Goal: Complete application form

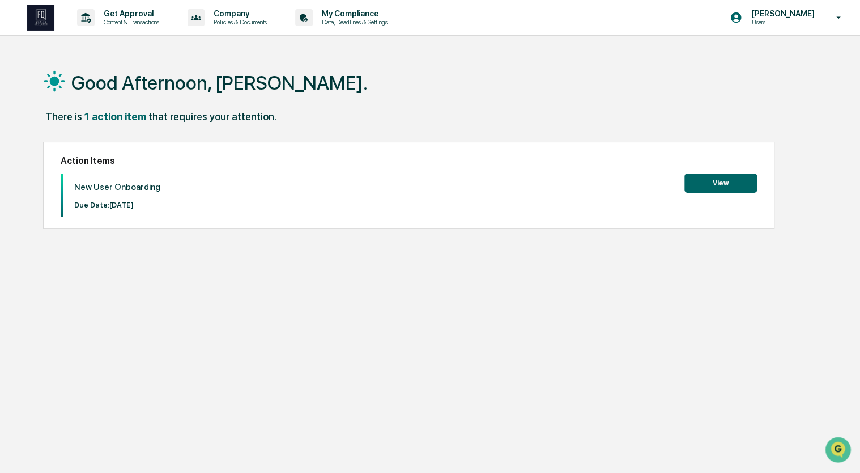
click at [732, 185] on button "View" at bounding box center [721, 182] width 73 height 19
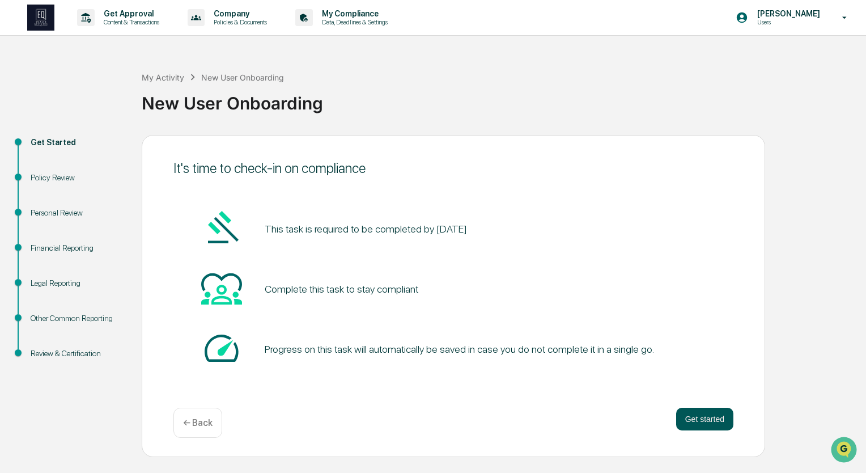
click at [694, 412] on button "Get started" at bounding box center [704, 418] width 57 height 23
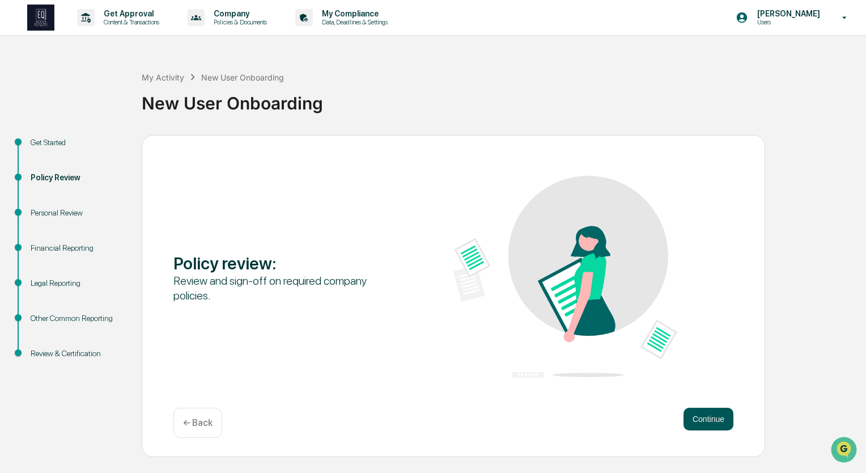
click at [707, 418] on button "Continue" at bounding box center [708, 418] width 50 height 23
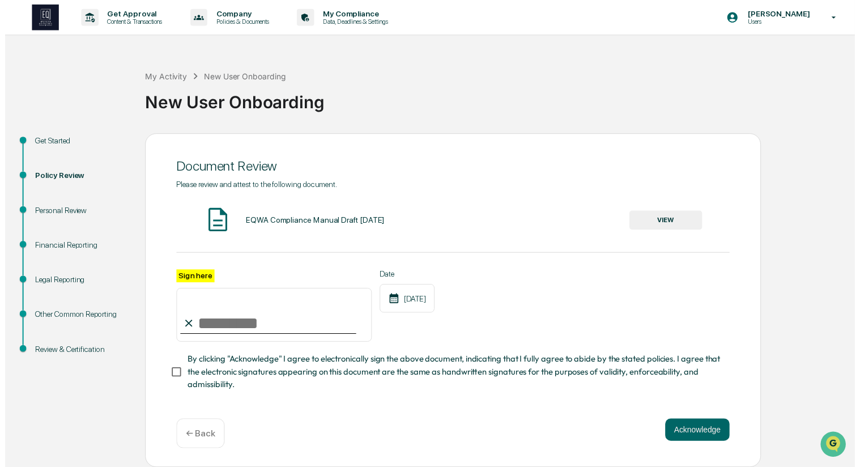
scroll to position [3, 0]
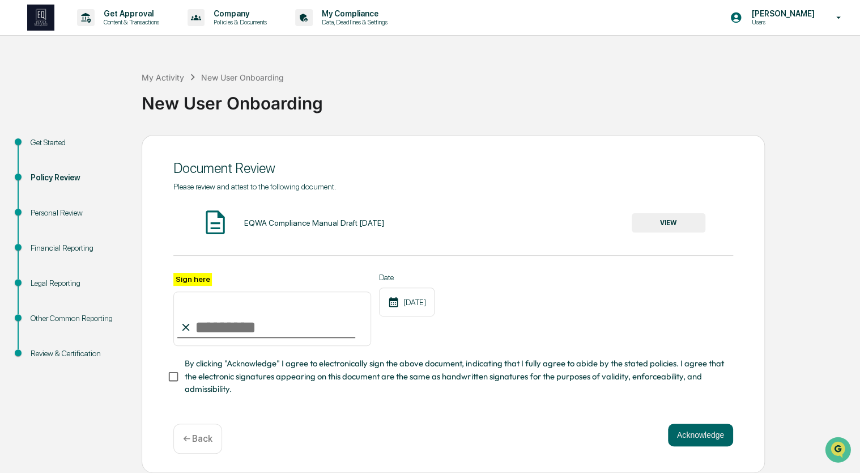
click at [674, 221] on button "VIEW" at bounding box center [669, 222] width 74 height 19
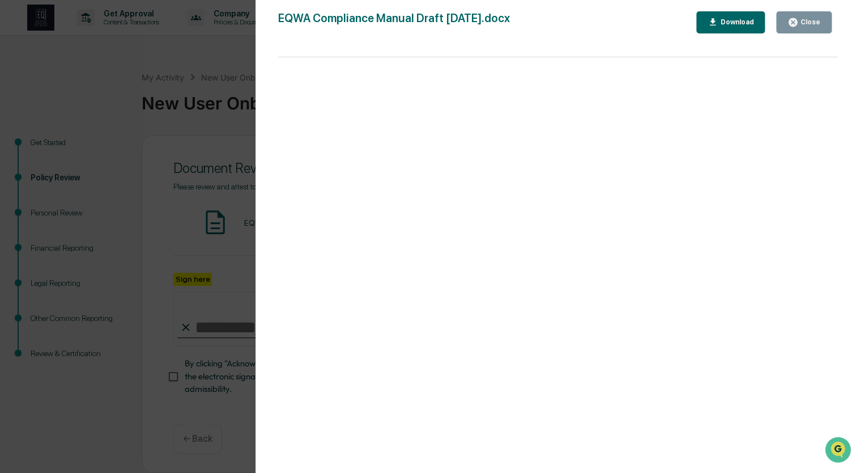
click at [807, 25] on div "Close" at bounding box center [809, 22] width 22 height 8
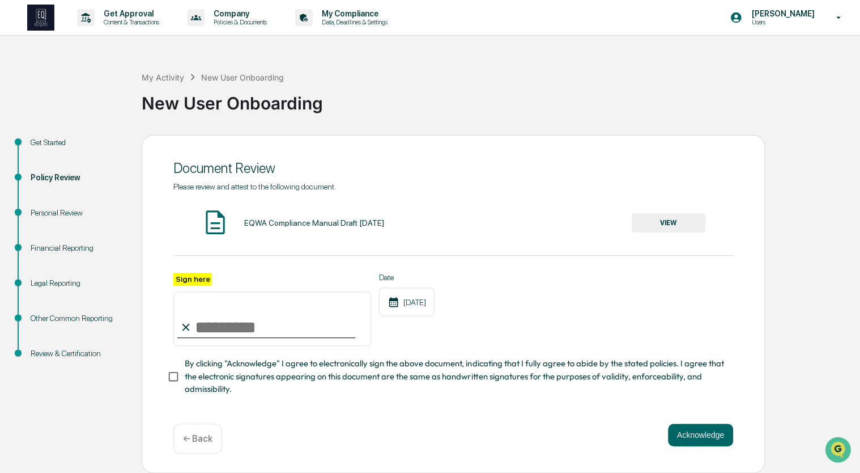
click at [210, 328] on input "Sign here" at bounding box center [272, 318] width 198 height 54
type input "**********"
click at [698, 440] on button "Acknowledge" at bounding box center [700, 434] width 65 height 23
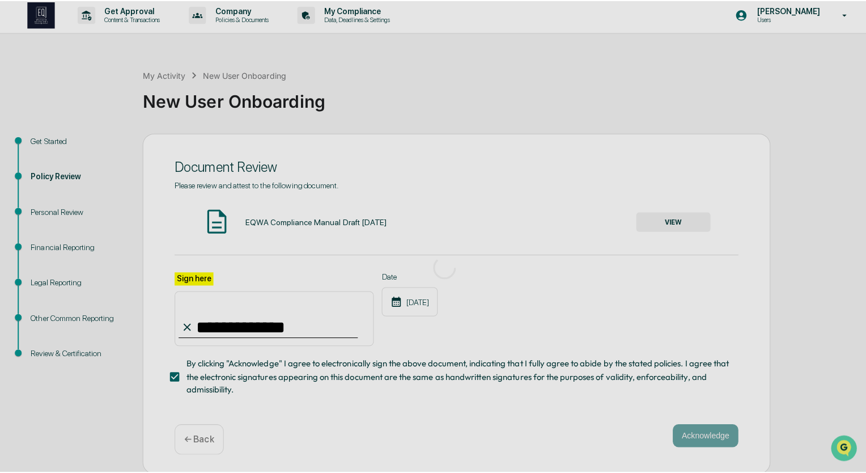
scroll to position [0, 0]
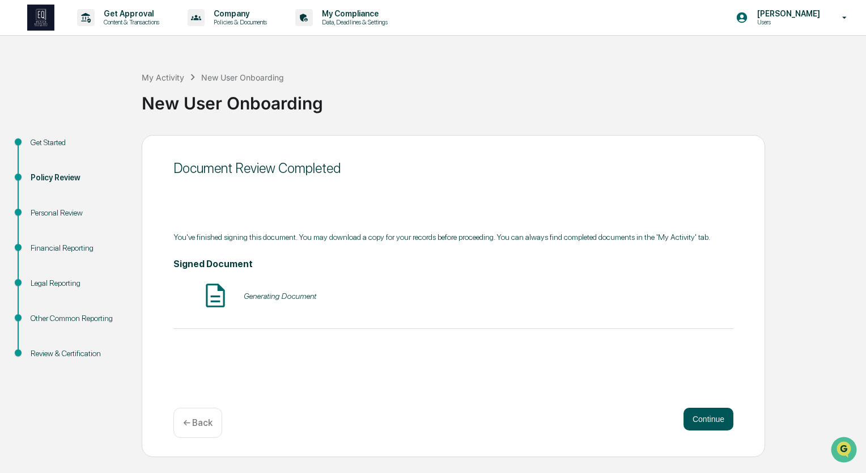
click at [702, 426] on button "Continue" at bounding box center [708, 418] width 50 height 23
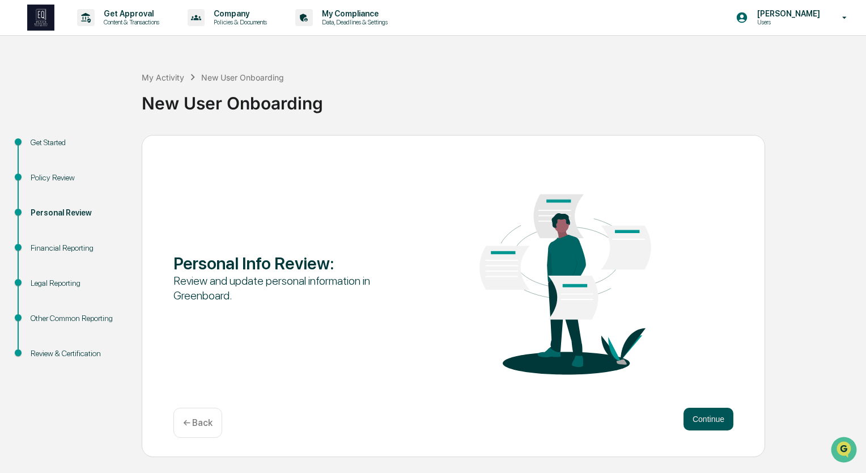
click at [705, 414] on button "Continue" at bounding box center [708, 418] width 50 height 23
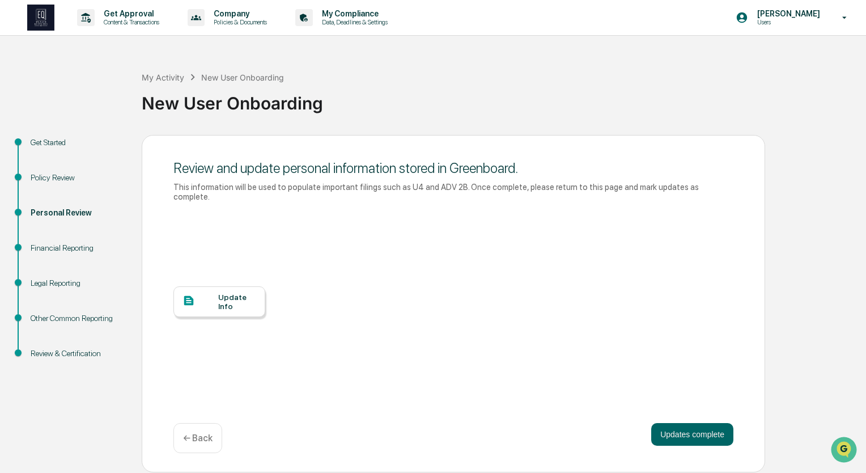
click at [227, 286] on div "Update Info" at bounding box center [219, 301] width 92 height 31
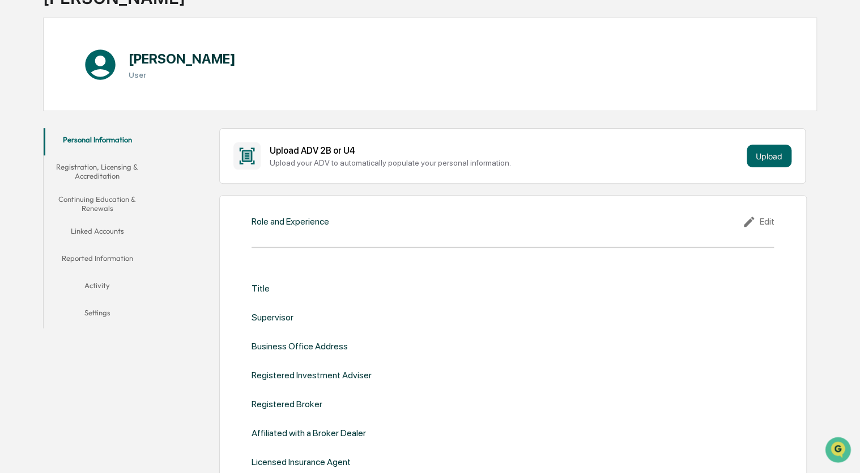
scroll to position [94, 0]
click at [274, 229] on div "Role and Experience Edit Title Supervisor Business Office Address Registered In…" at bounding box center [513, 348] width 588 height 309
click at [281, 219] on div "Role and Experience" at bounding box center [291, 220] width 78 height 11
click at [260, 286] on div "Title" at bounding box center [261, 287] width 18 height 11
click at [759, 219] on div "Edit" at bounding box center [758, 221] width 32 height 14
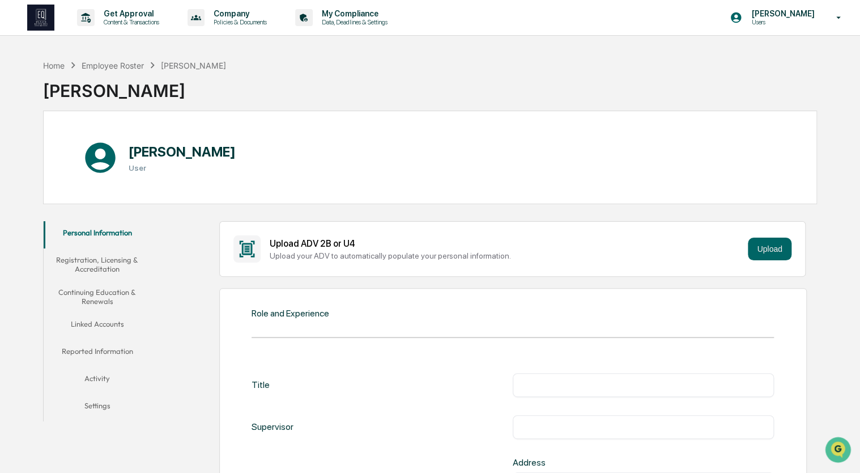
scroll to position [111, 0]
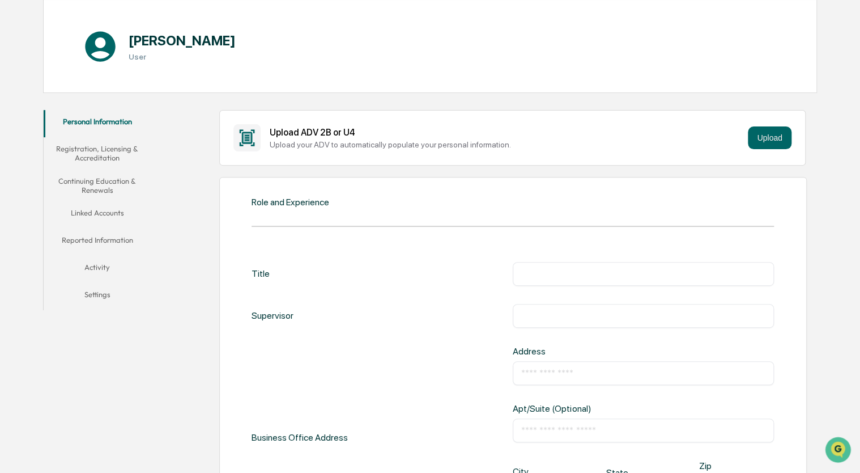
click at [549, 274] on input "text" at bounding box center [643, 273] width 244 height 11
click at [549, 274] on input "*" at bounding box center [643, 273] width 244 height 11
type input "**********"
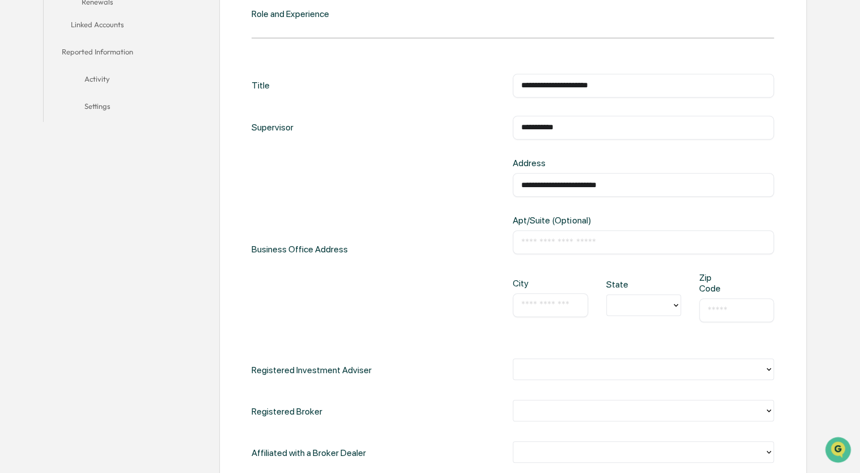
scroll to position [369, 0]
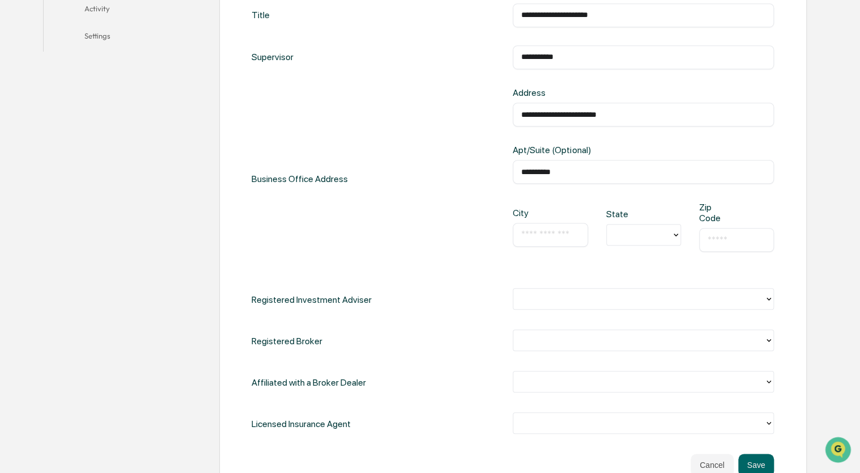
type input "**********"
type input "******"
type input "**"
click at [722, 236] on input "text" at bounding box center [737, 239] width 58 height 11
type input "*****"
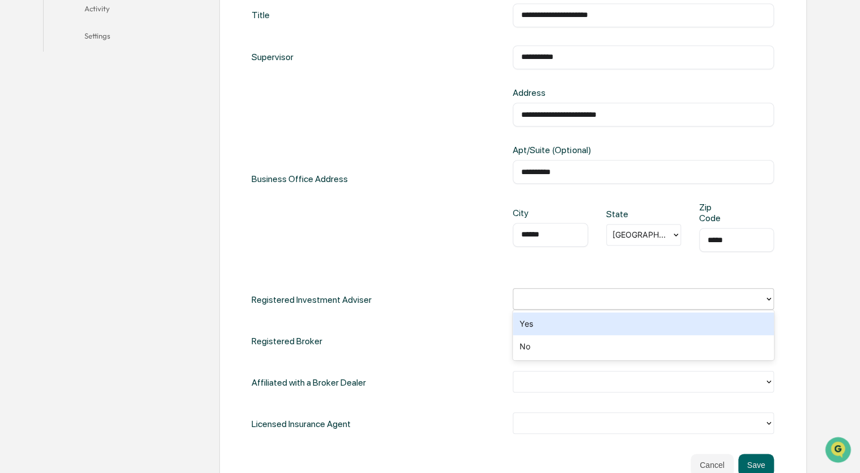
click at [684, 299] on div at bounding box center [639, 298] width 240 height 13
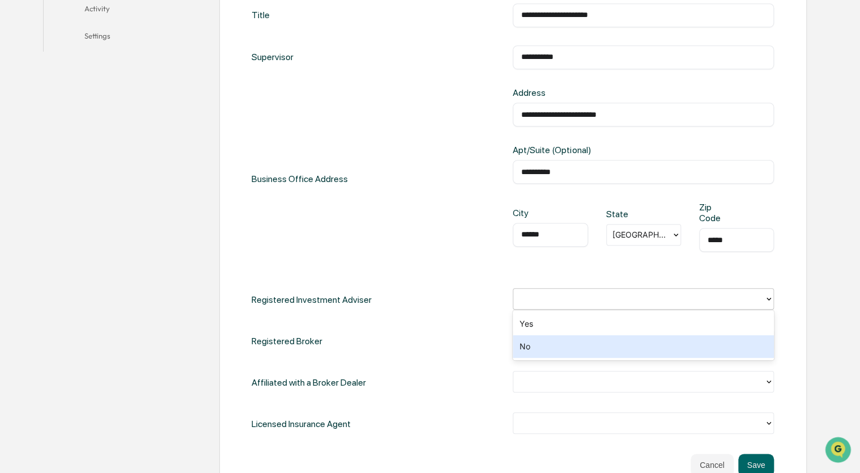
click at [593, 350] on div "No" at bounding box center [643, 346] width 261 height 23
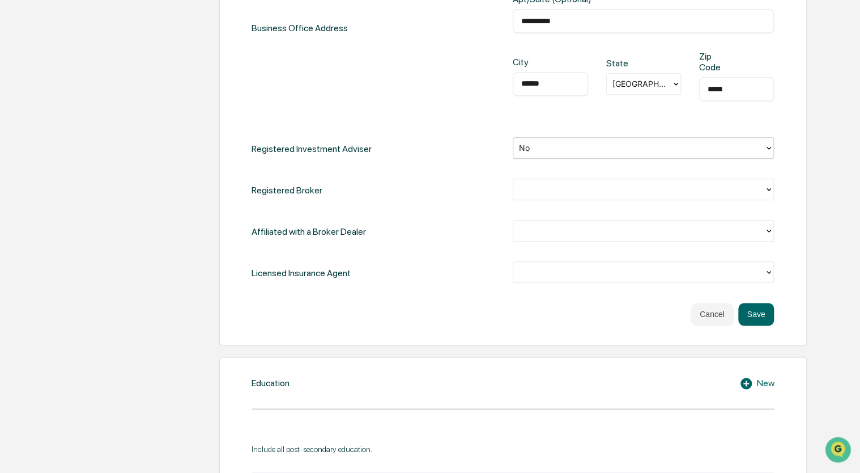
scroll to position [521, 0]
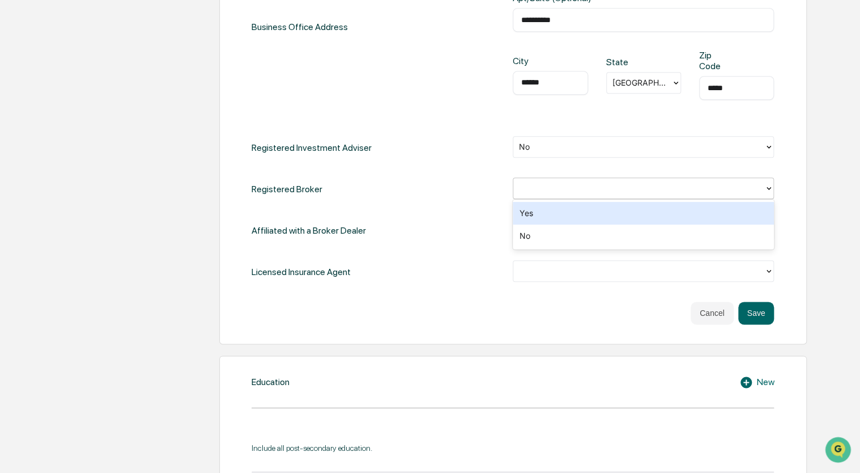
click at [597, 187] on div at bounding box center [639, 188] width 240 height 13
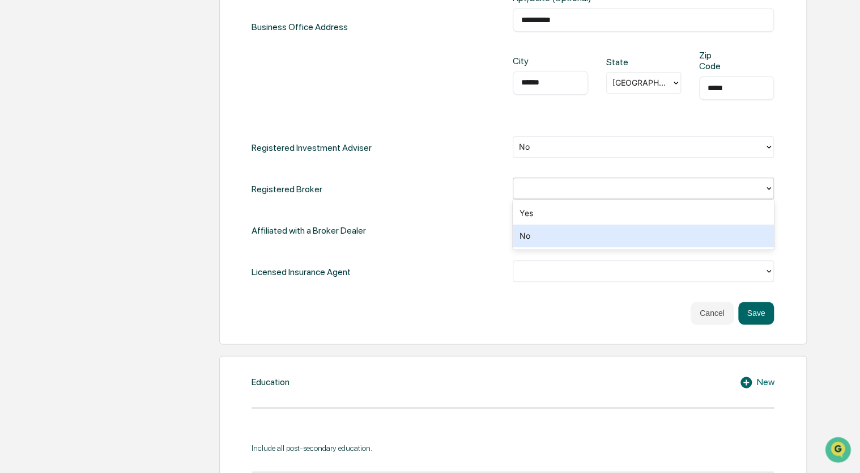
click at [575, 233] on div "No" at bounding box center [643, 235] width 261 height 23
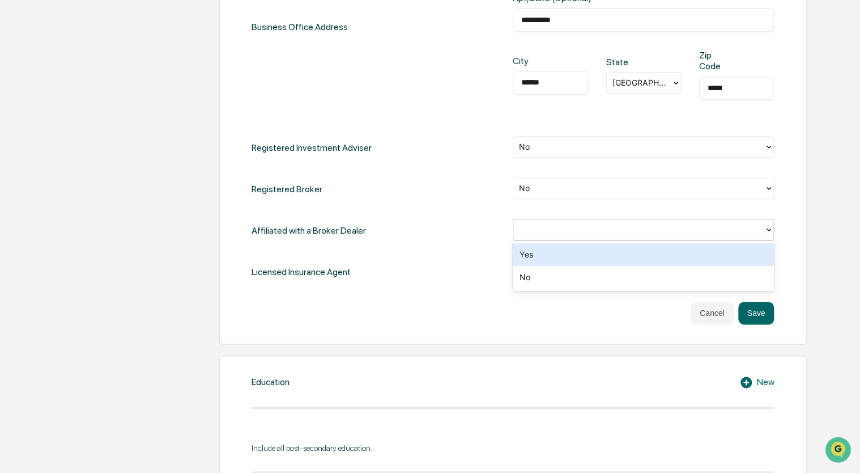
click at [572, 228] on div at bounding box center [639, 229] width 240 height 13
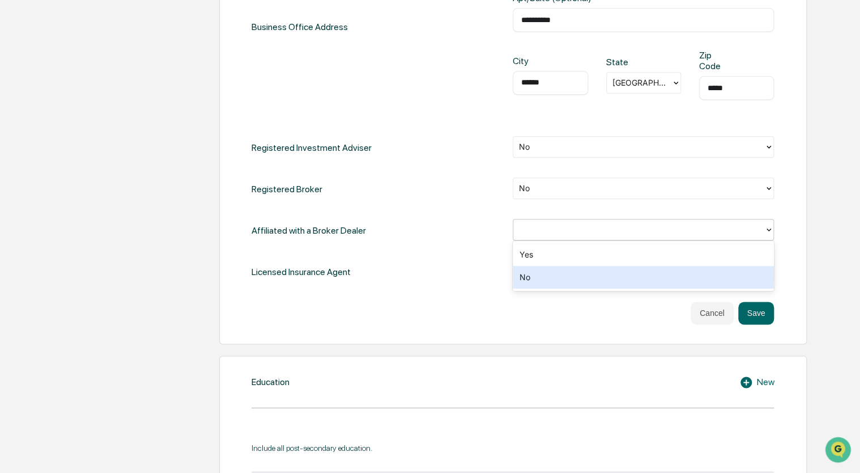
click at [558, 278] on div "No" at bounding box center [643, 277] width 261 height 23
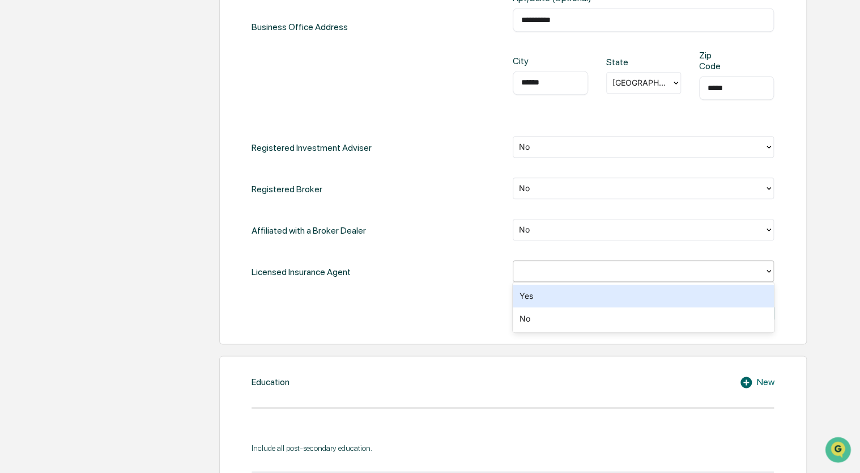
click at [560, 273] on div at bounding box center [639, 271] width 240 height 13
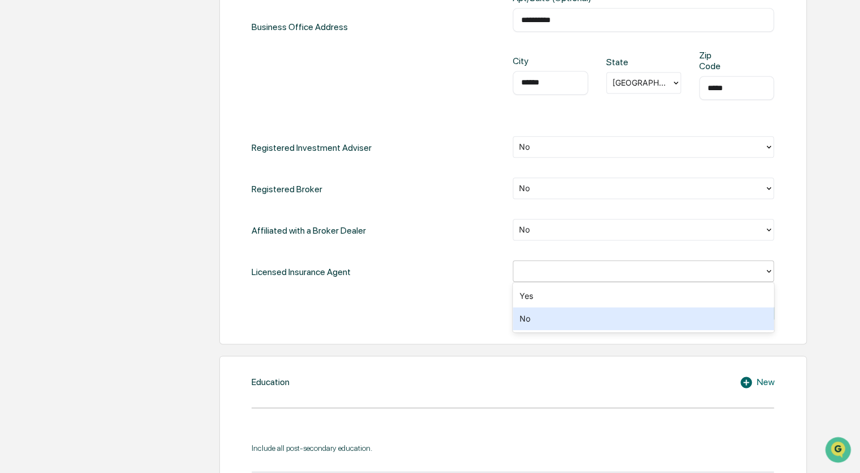
click at [550, 312] on div "No" at bounding box center [643, 318] width 261 height 23
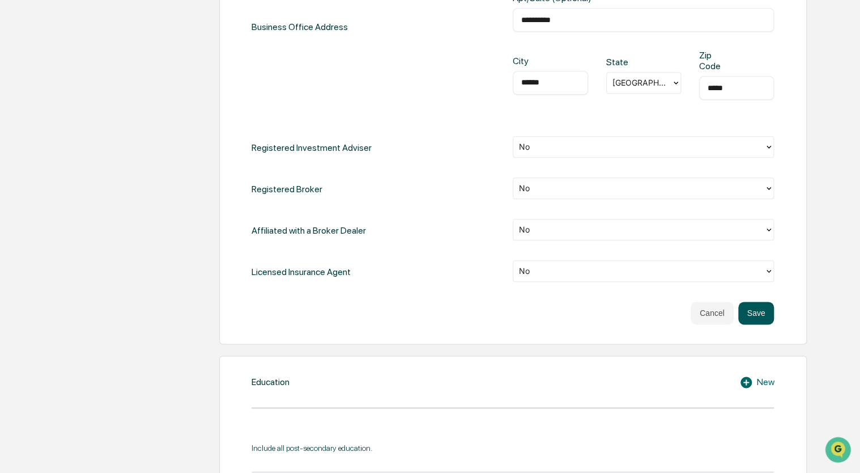
click at [751, 309] on button "Save" at bounding box center [756, 312] width 36 height 23
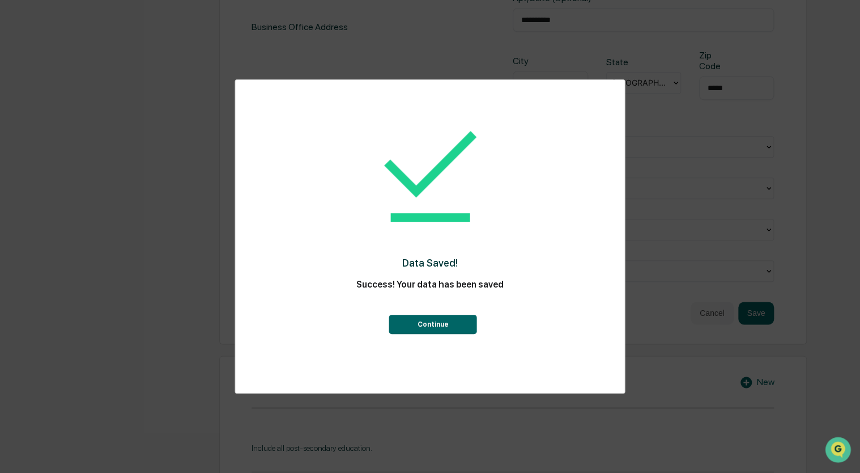
click at [456, 325] on button "Continue" at bounding box center [433, 323] width 88 height 19
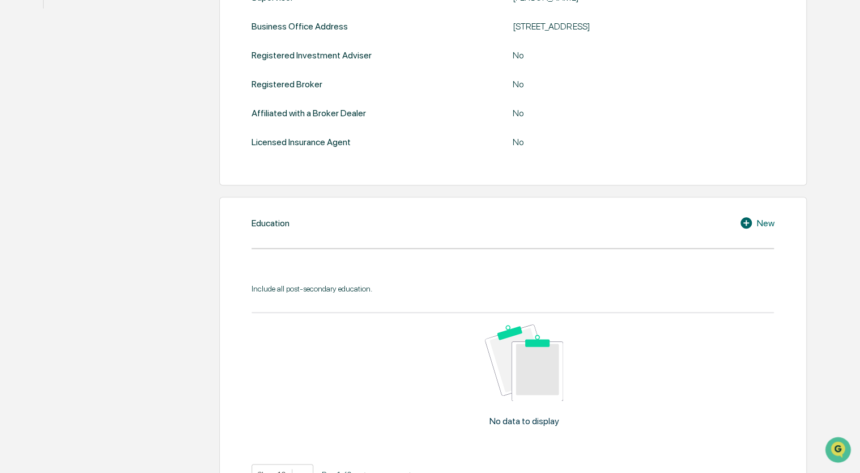
click at [746, 220] on icon at bounding box center [746, 222] width 11 height 11
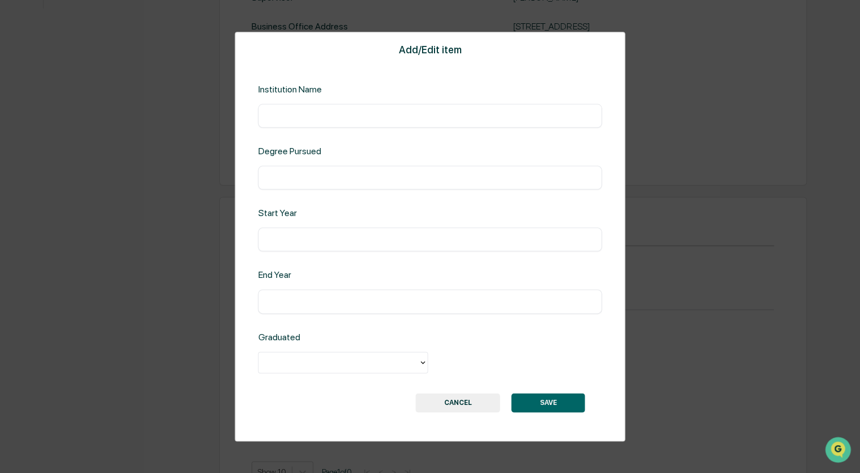
click at [369, 118] on input "text" at bounding box center [429, 115] width 327 height 11
type input "**********"
type input "****"
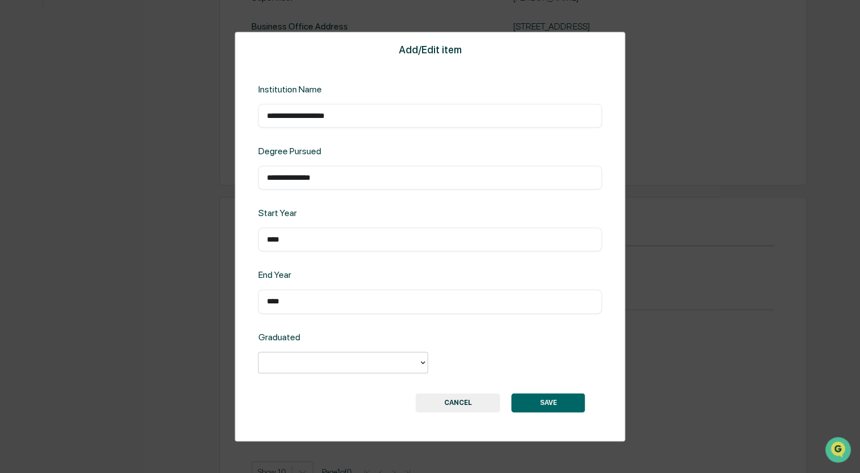
type input "*"
click at [277, 389] on div "Yes" at bounding box center [343, 387] width 170 height 23
click at [552, 399] on button "SAVE" at bounding box center [549, 402] width 74 height 19
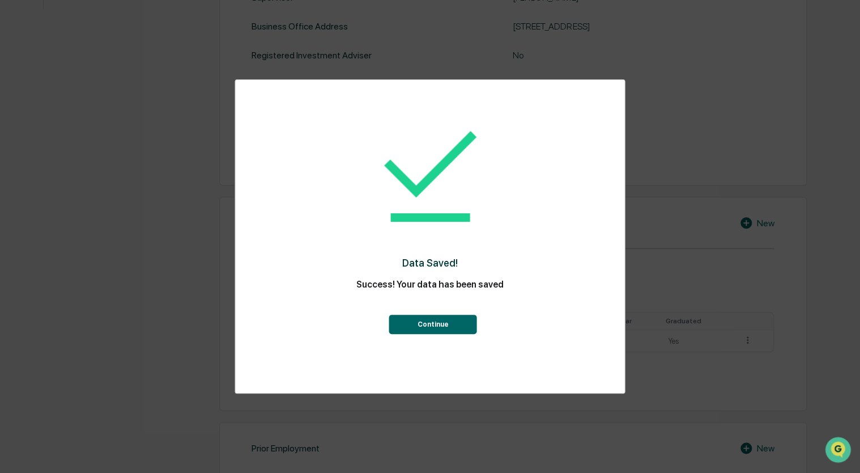
click at [441, 325] on button "Continue" at bounding box center [433, 323] width 88 height 19
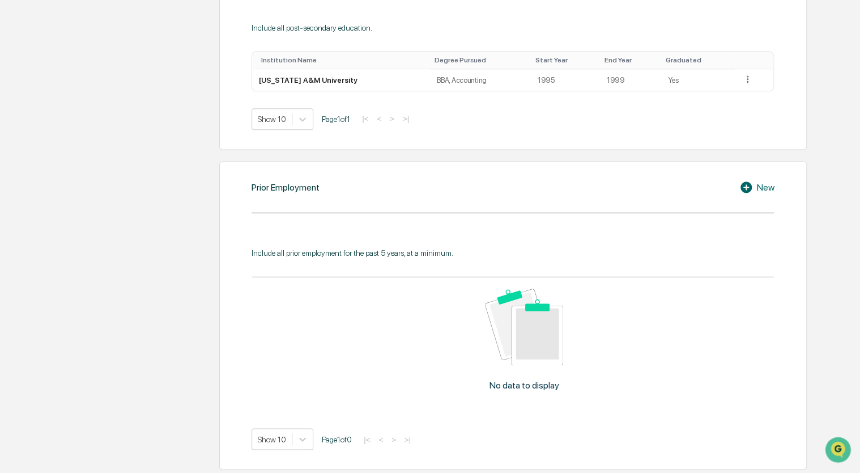
scroll to position [737, 0]
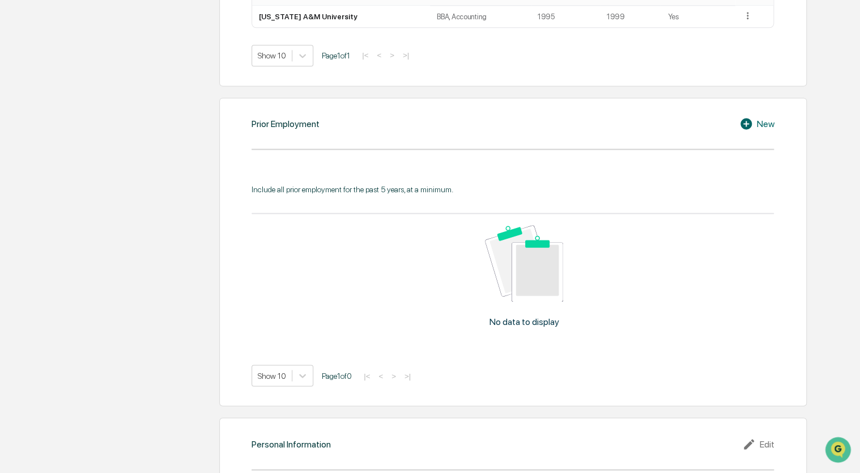
click at [746, 128] on icon at bounding box center [746, 123] width 11 height 11
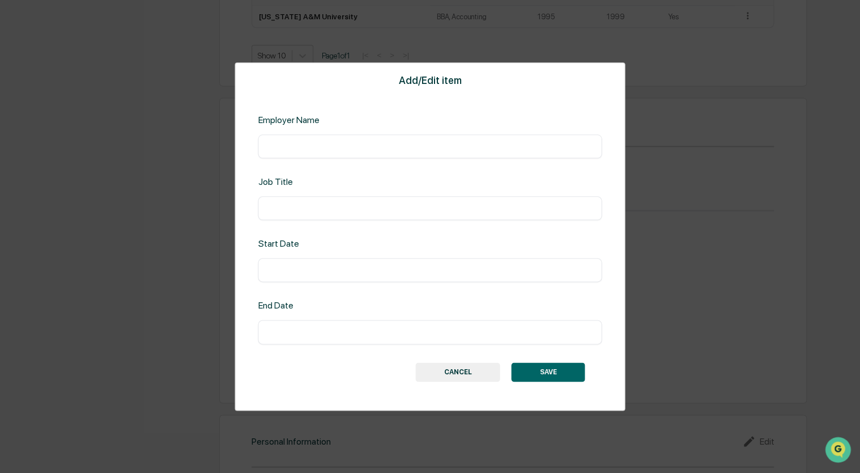
click at [326, 149] on input "text" at bounding box center [429, 146] width 327 height 11
type input "**********"
type input "*"
type input "**********"
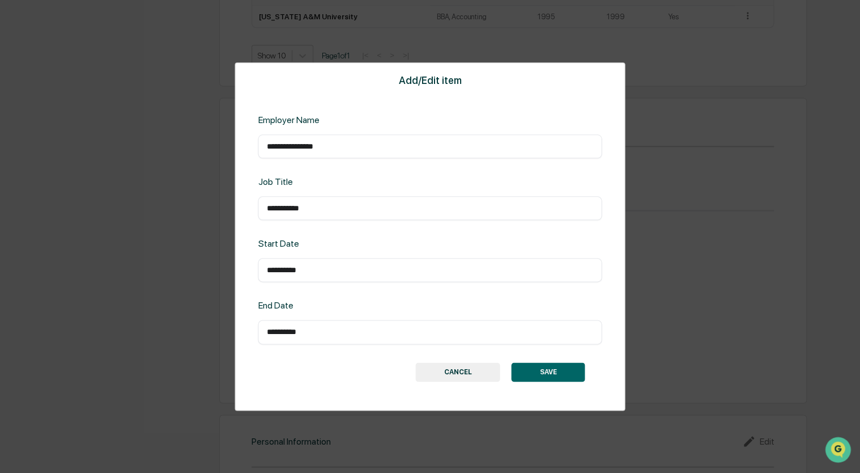
type input "**********"
click at [544, 369] on button "SAVE" at bounding box center [549, 371] width 74 height 19
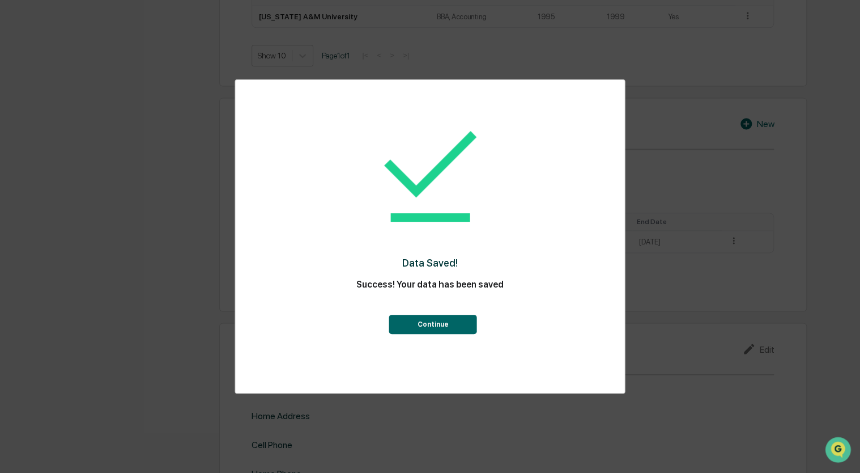
click at [416, 321] on button "Continue" at bounding box center [433, 323] width 88 height 19
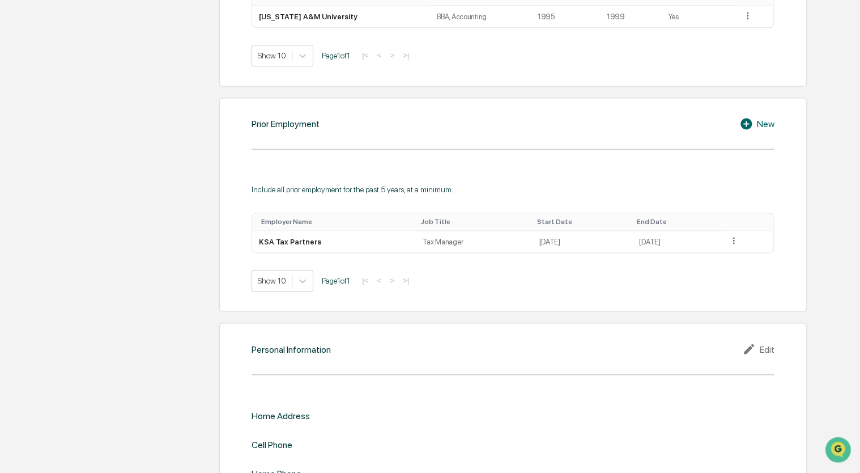
click at [748, 121] on icon at bounding box center [746, 123] width 11 height 11
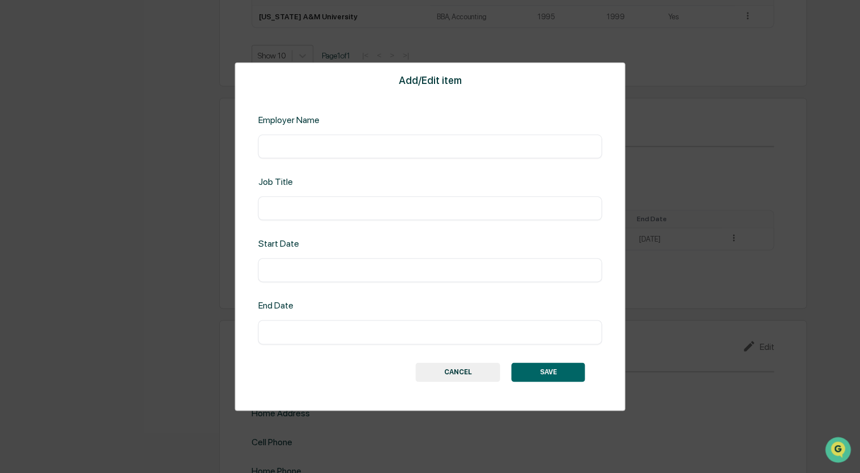
click at [286, 150] on input "text" at bounding box center [429, 146] width 327 height 11
type input "*********"
type input "**********"
click at [311, 268] on input "*******" at bounding box center [429, 270] width 327 height 11
type input "**********"
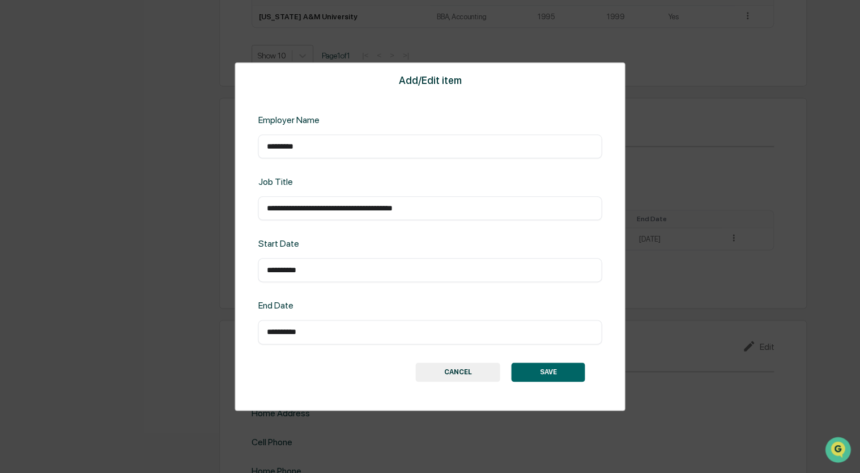
type input "**********"
click at [546, 374] on button "SAVE" at bounding box center [549, 371] width 74 height 19
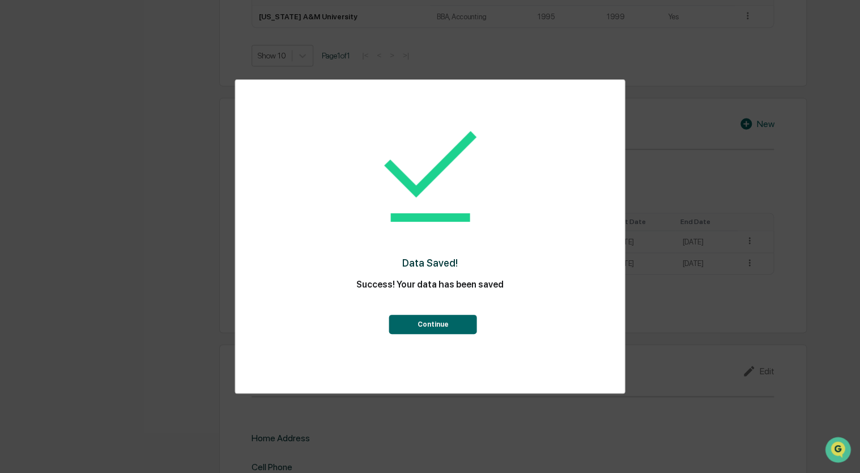
click at [446, 321] on button "Continue" at bounding box center [433, 323] width 88 height 19
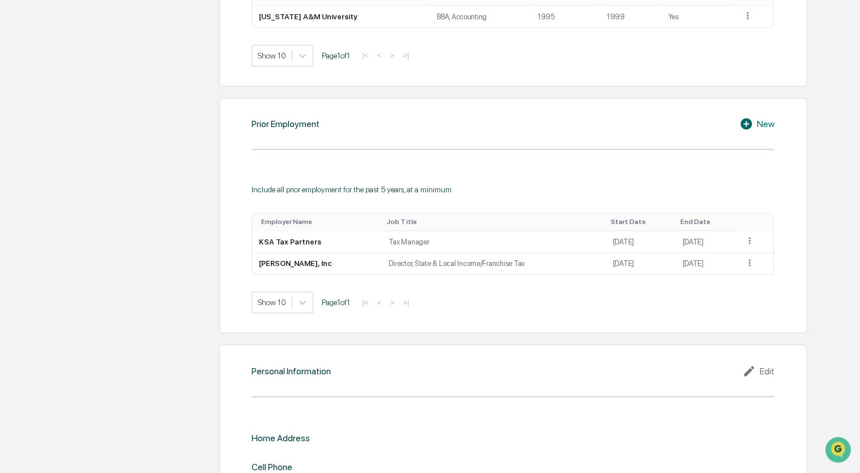
click at [746, 124] on icon at bounding box center [747, 124] width 17 height 14
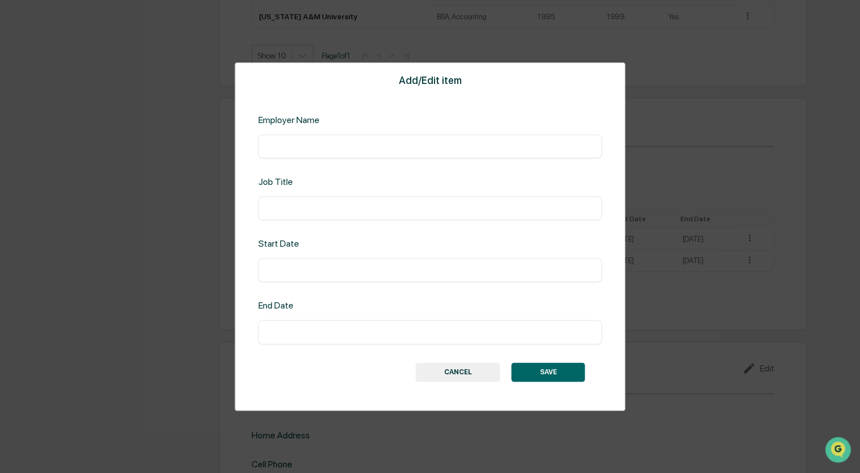
click at [303, 145] on input "text" at bounding box center [429, 146] width 327 height 11
type input "*******"
type input "**********"
type input "*******"
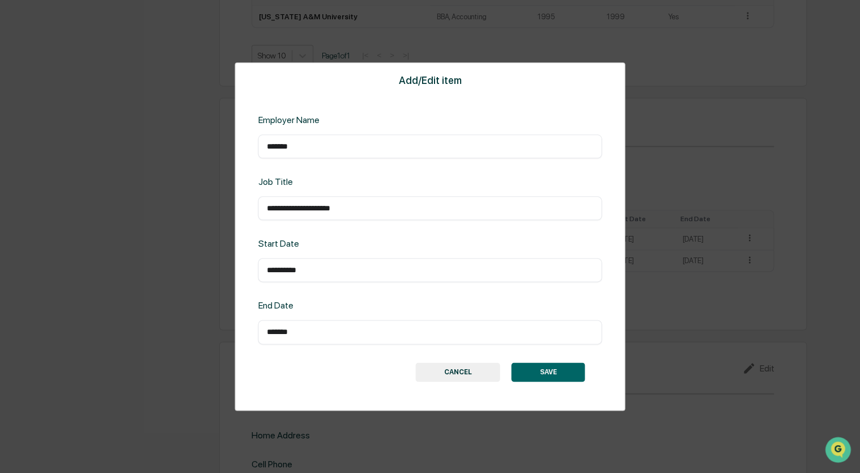
click at [546, 369] on button "SAVE" at bounding box center [549, 371] width 74 height 19
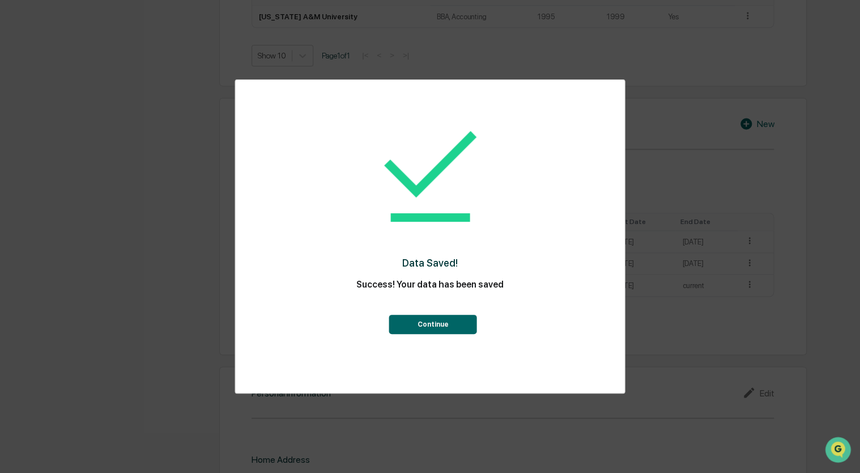
click at [451, 320] on button "Continue" at bounding box center [433, 323] width 88 height 19
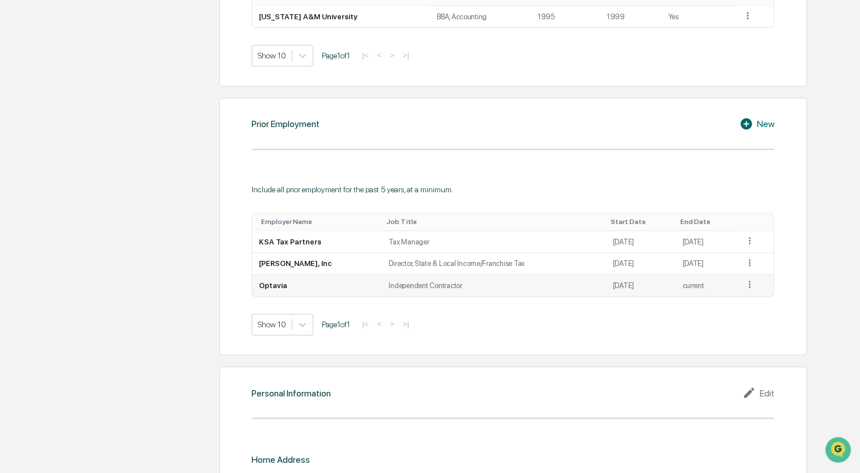
click at [751, 287] on icon at bounding box center [750, 284] width 11 height 11
click at [727, 301] on div "Edit" at bounding box center [737, 300] width 36 height 18
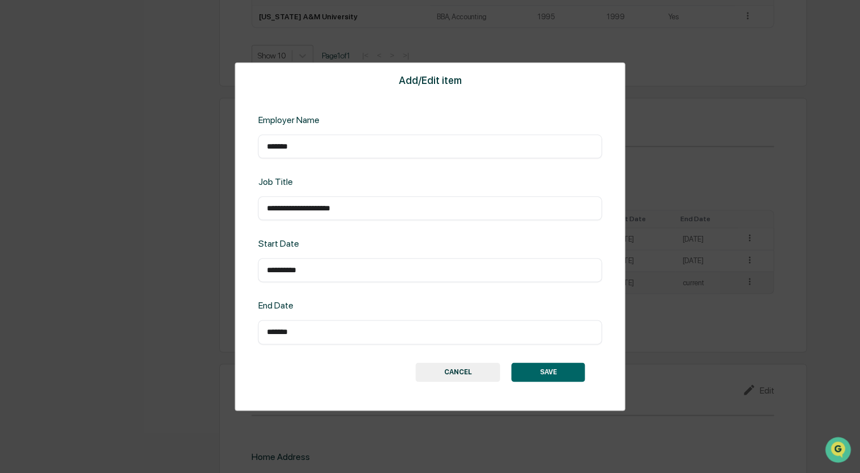
click at [286, 266] on input "**********" at bounding box center [429, 270] width 327 height 11
type input "**********"
click at [556, 368] on button "SAVE" at bounding box center [549, 371] width 74 height 19
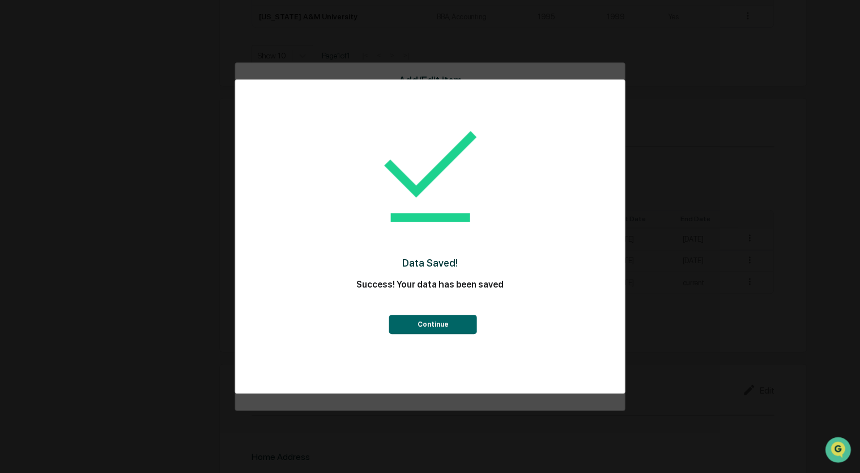
click at [436, 325] on button "Continue" at bounding box center [433, 323] width 88 height 19
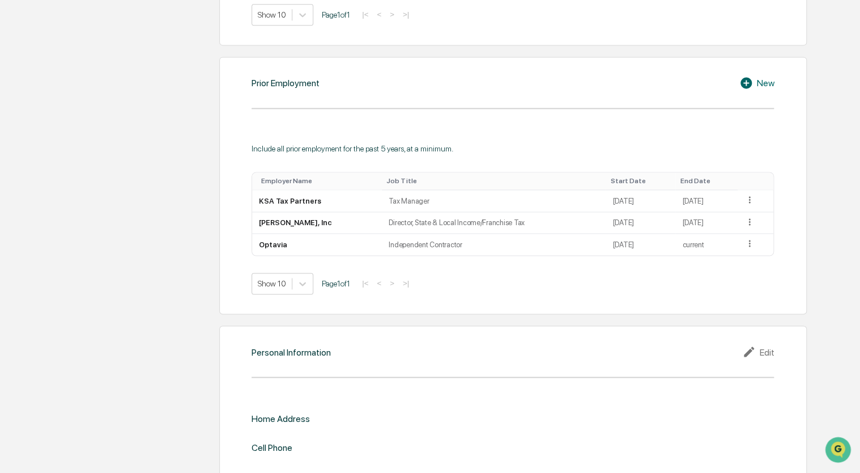
scroll to position [830, 0]
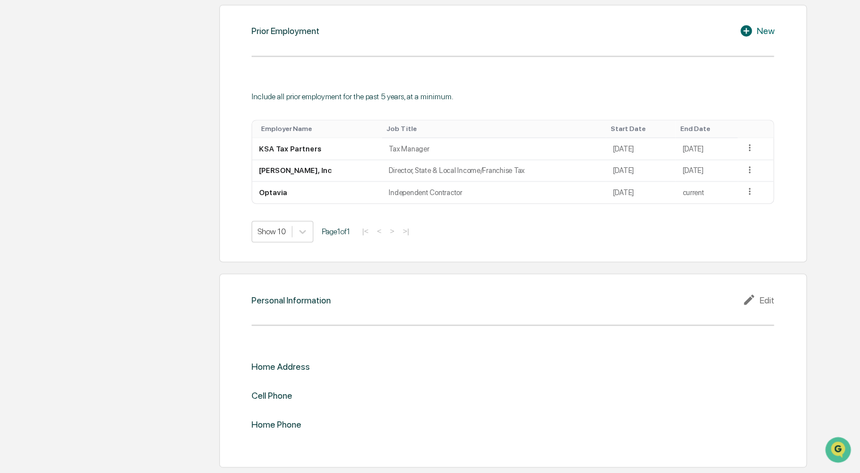
click at [765, 298] on div "Edit" at bounding box center [758, 299] width 32 height 14
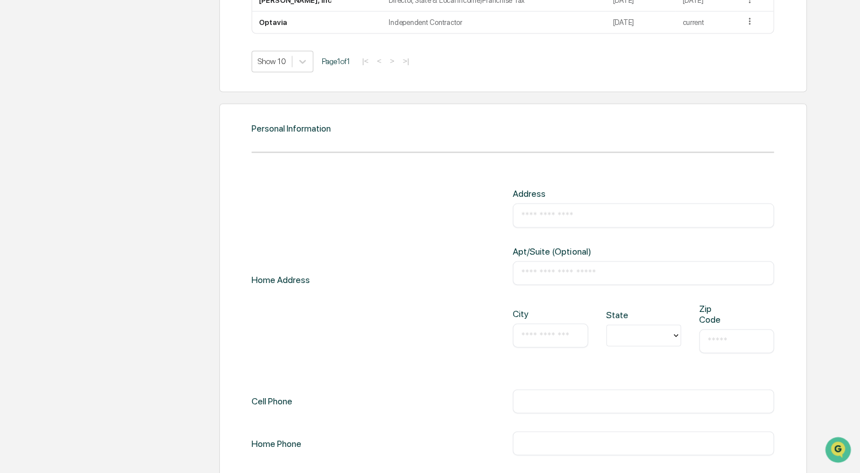
scroll to position [1017, 0]
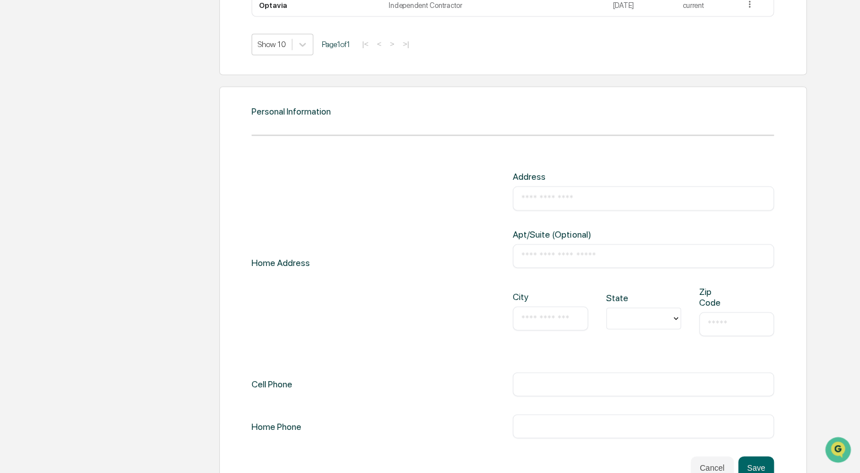
click at [560, 204] on div "​" at bounding box center [643, 198] width 261 height 24
click at [546, 199] on input "text" at bounding box center [643, 197] width 244 height 11
type input "**********"
type input "********"
type input "**"
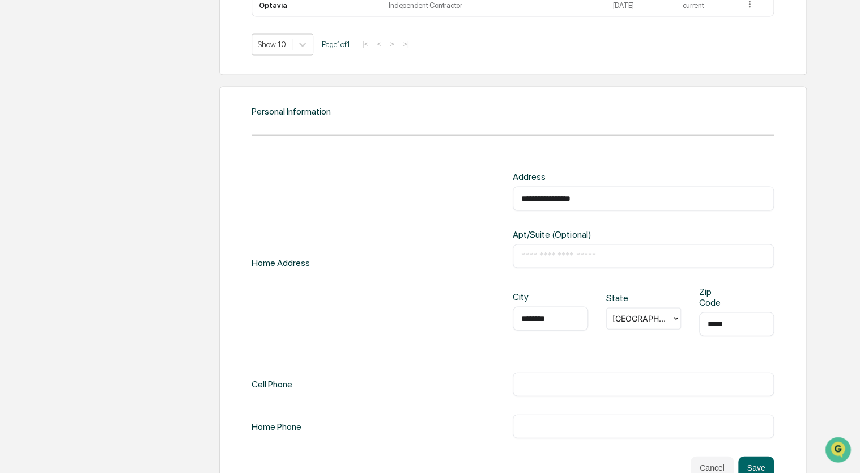
scroll to position [1047, 0]
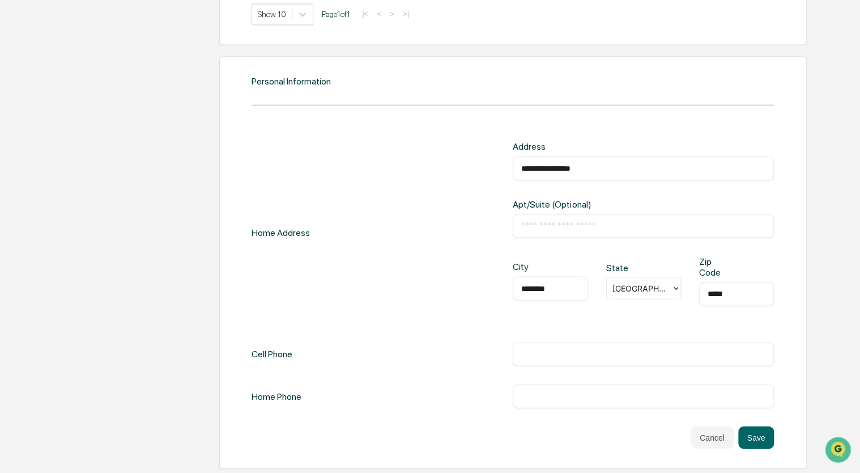
type input "*****"
click at [535, 351] on input "text" at bounding box center [643, 353] width 244 height 11
type input "**********"
click at [748, 433] on button "Save" at bounding box center [756, 437] width 36 height 23
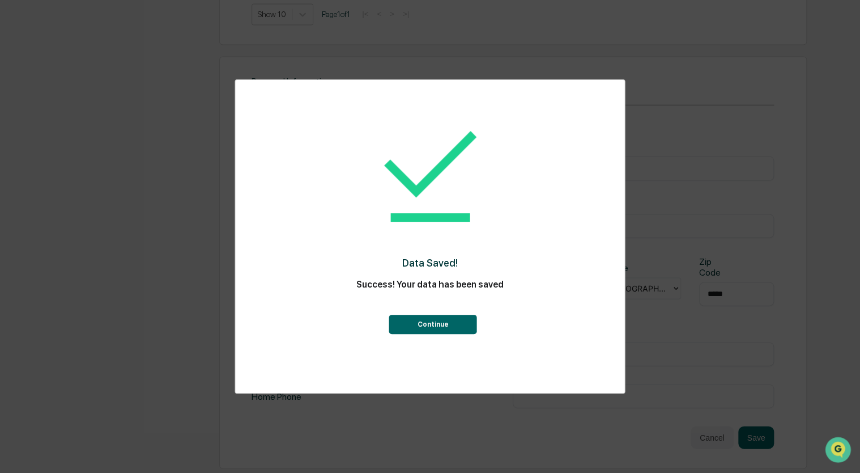
click at [447, 325] on button "Continue" at bounding box center [433, 323] width 88 height 19
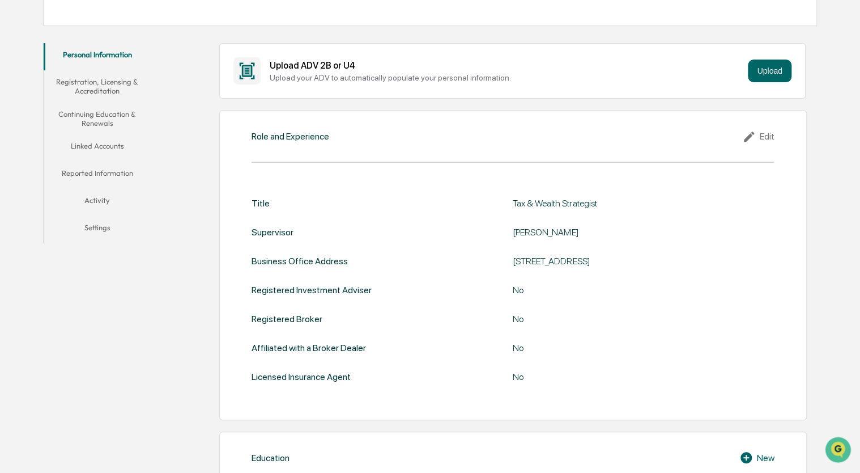
scroll to position [0, 0]
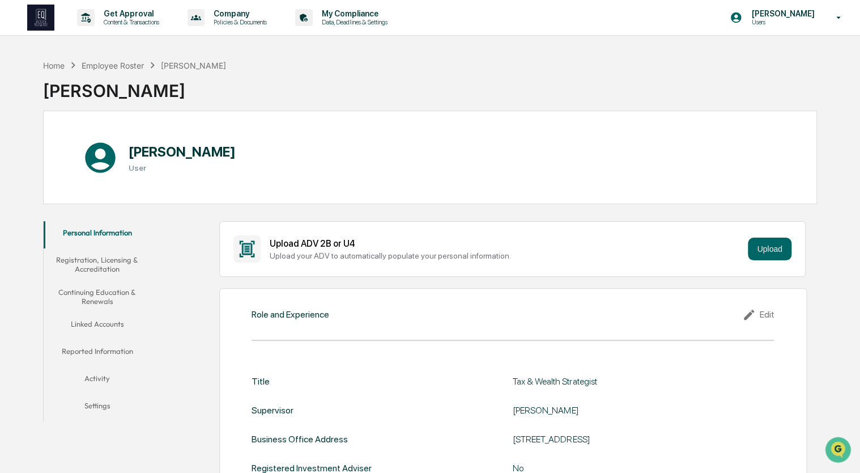
click at [101, 260] on button "Registration, Licensing & Accreditation" at bounding box center [98, 264] width 108 height 32
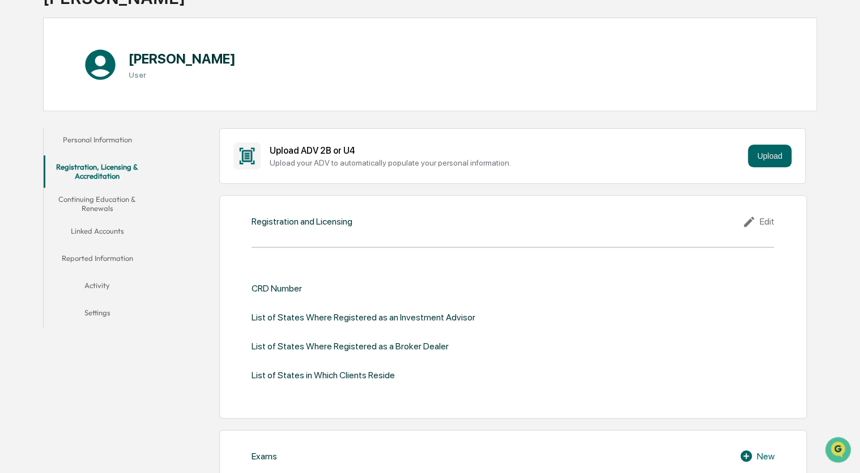
scroll to position [92, 0]
click at [757, 222] on icon at bounding box center [750, 222] width 17 height 14
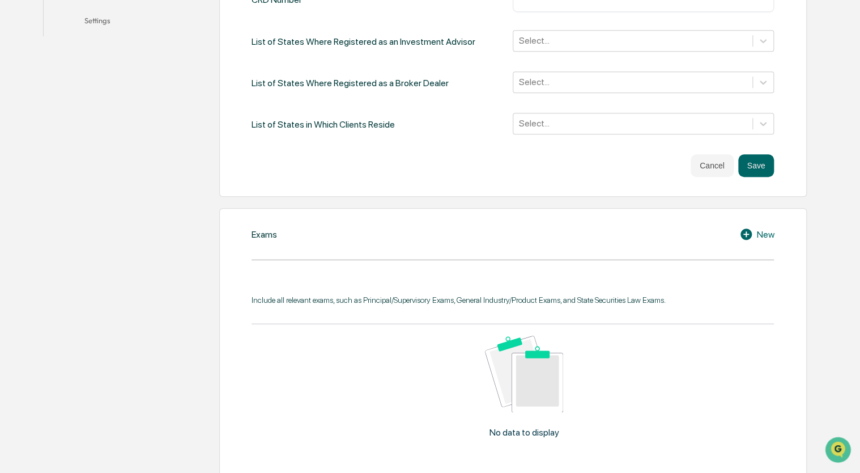
scroll to position [387, 0]
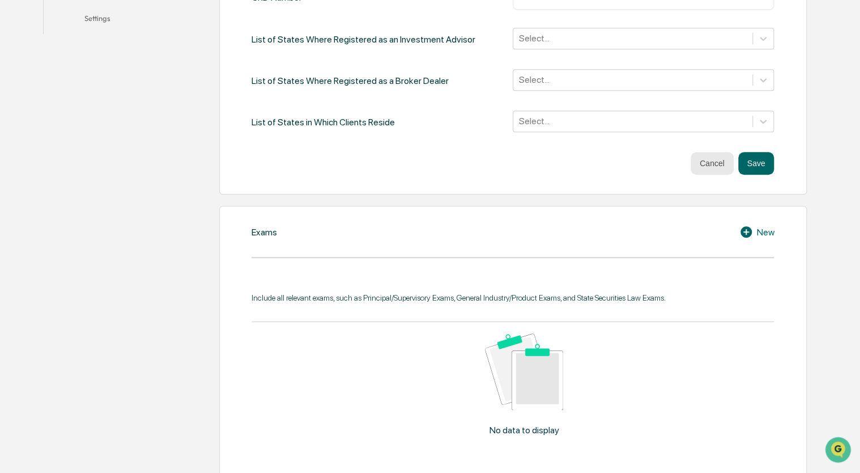
click at [712, 161] on button "Cancel" at bounding box center [712, 163] width 43 height 23
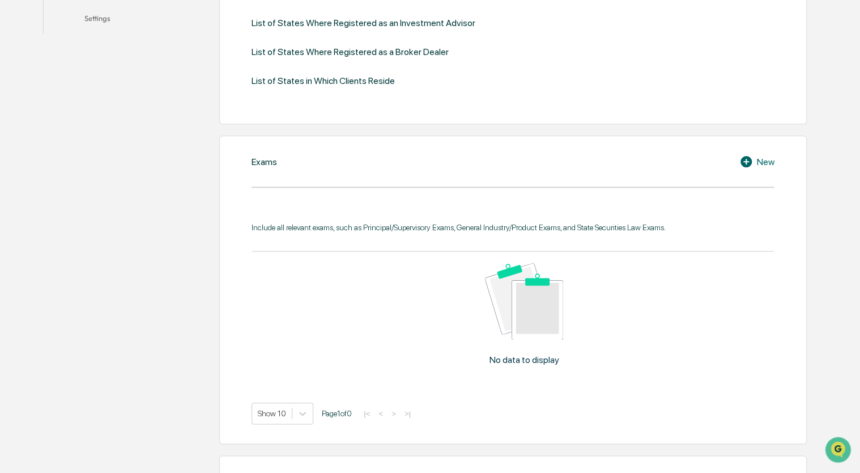
click at [758, 160] on div "New" at bounding box center [756, 162] width 35 height 14
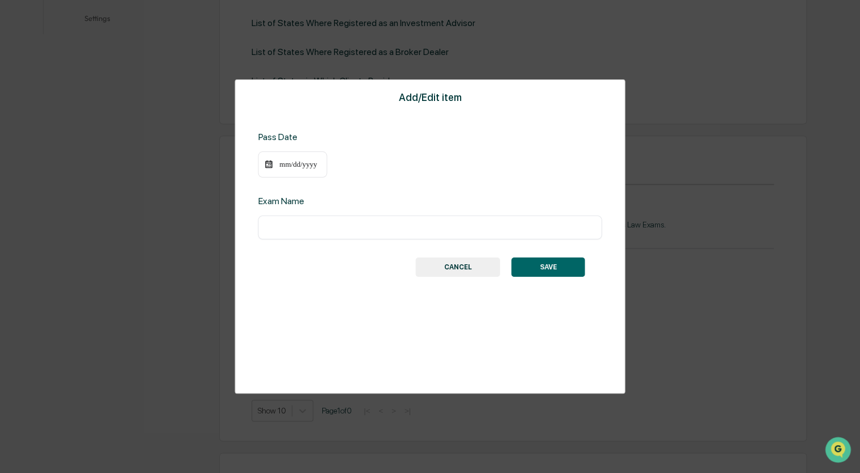
click at [445, 269] on button "CANCEL" at bounding box center [458, 266] width 84 height 19
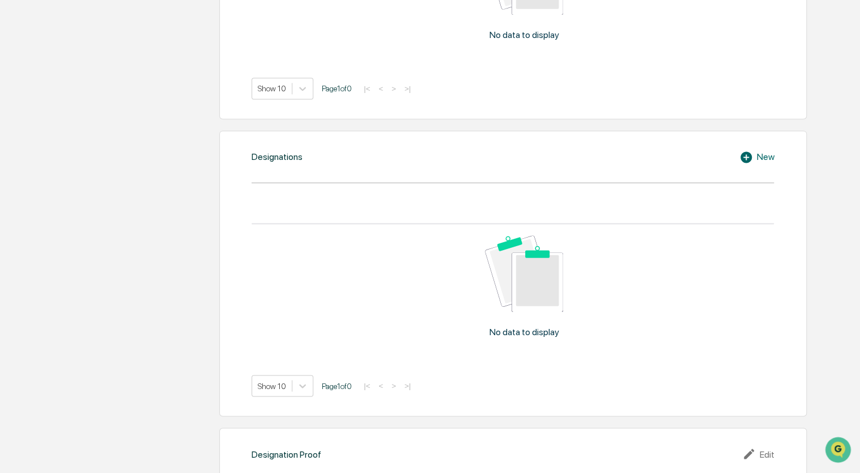
scroll to position [713, 0]
click at [746, 153] on icon at bounding box center [746, 155] width 11 height 11
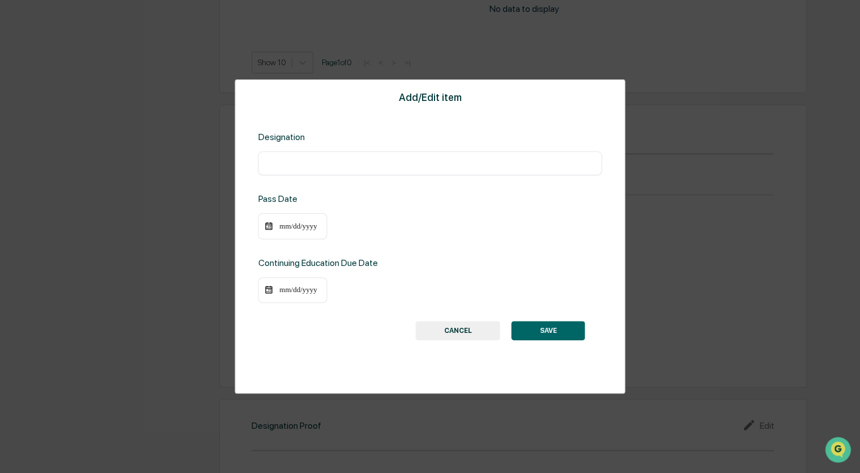
scroll to position [739, 0]
click at [339, 156] on div "​" at bounding box center [430, 163] width 344 height 24
click at [326, 164] on input "text" at bounding box center [429, 163] width 327 height 11
type input "**********"
click at [299, 287] on div "mm/dd/yyyy" at bounding box center [297, 289] width 45 height 9
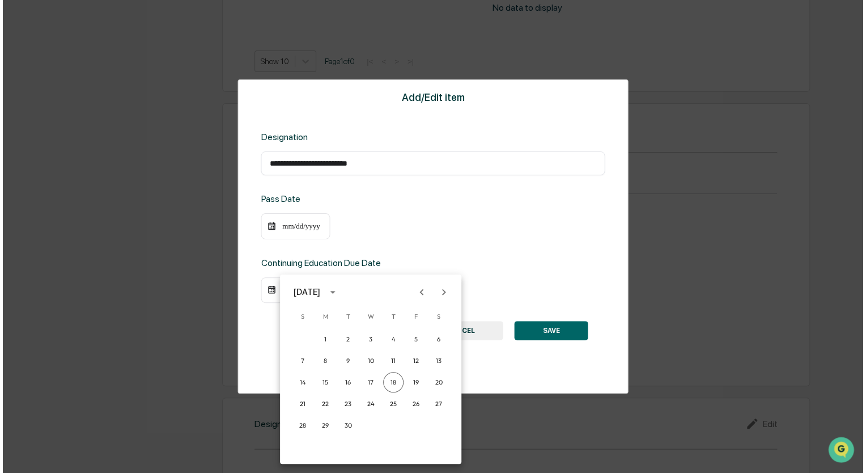
scroll to position [739, 0]
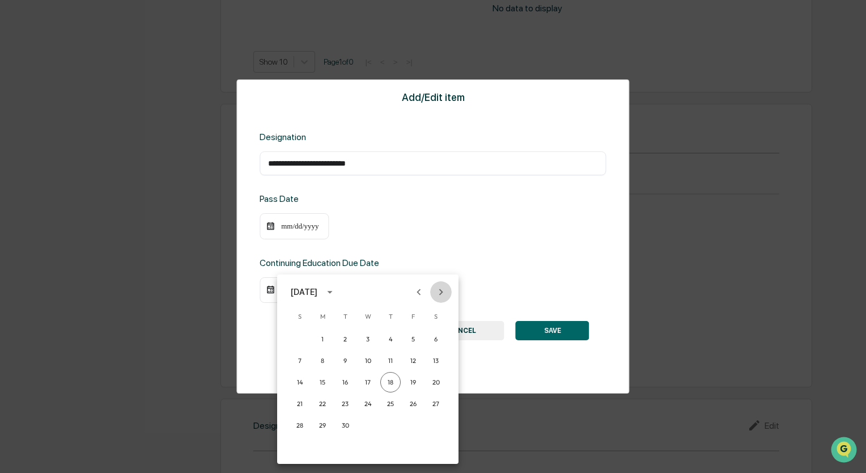
click at [448, 291] on button "Next month" at bounding box center [441, 292] width 22 height 22
click at [433, 424] on button "31" at bounding box center [436, 425] width 20 height 20
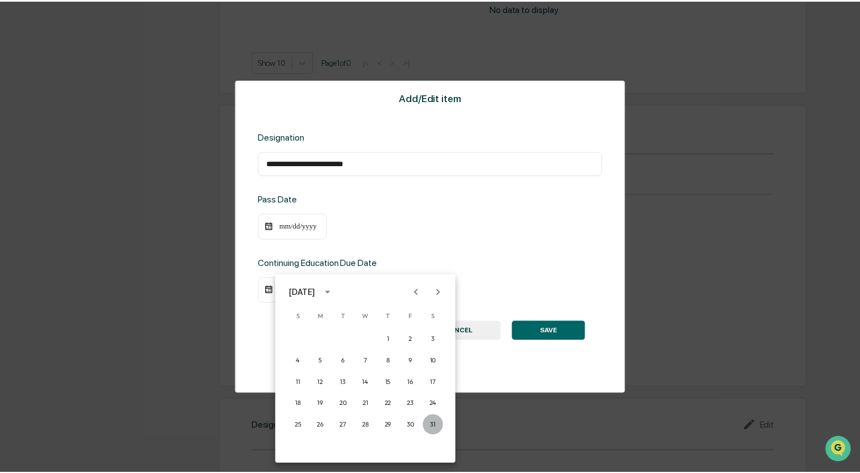
scroll to position [739, 0]
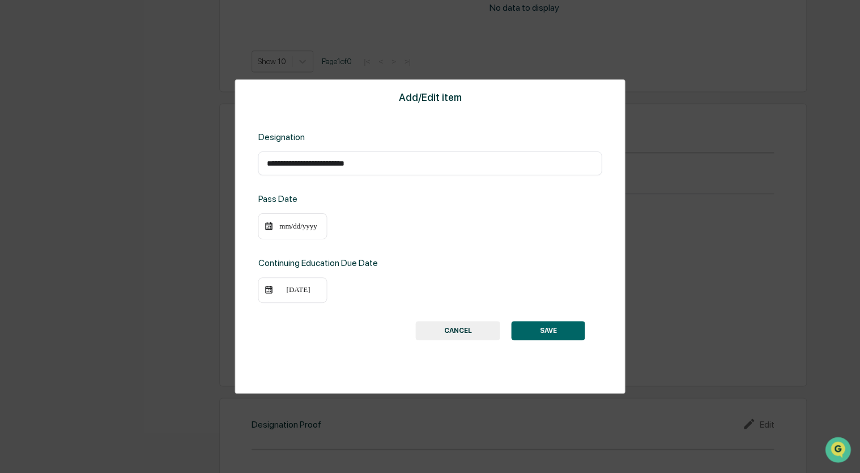
click at [303, 228] on div "mm/dd/yyyy" at bounding box center [297, 226] width 45 height 9
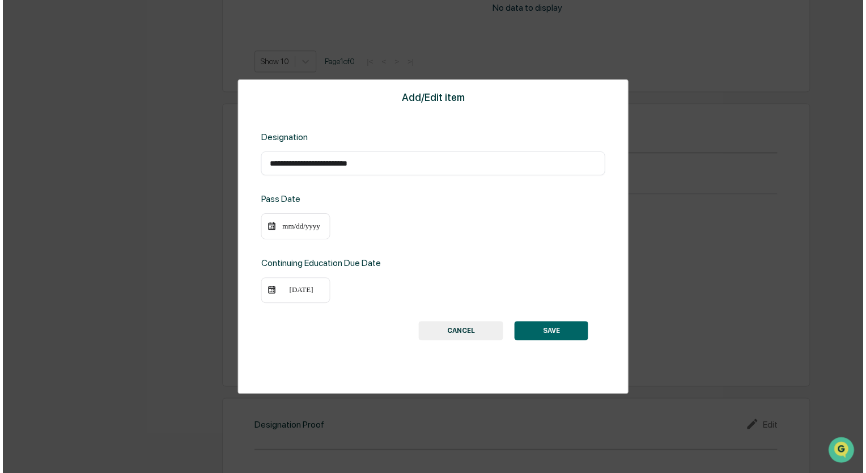
scroll to position [739, 0]
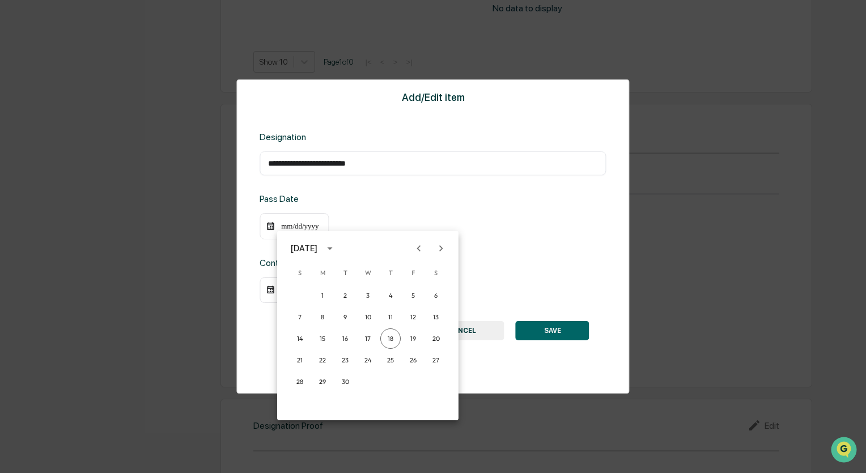
click at [317, 250] on div "September 2025" at bounding box center [304, 248] width 27 height 12
click at [415, 313] on button "2001" at bounding box center [426, 313] width 41 height 20
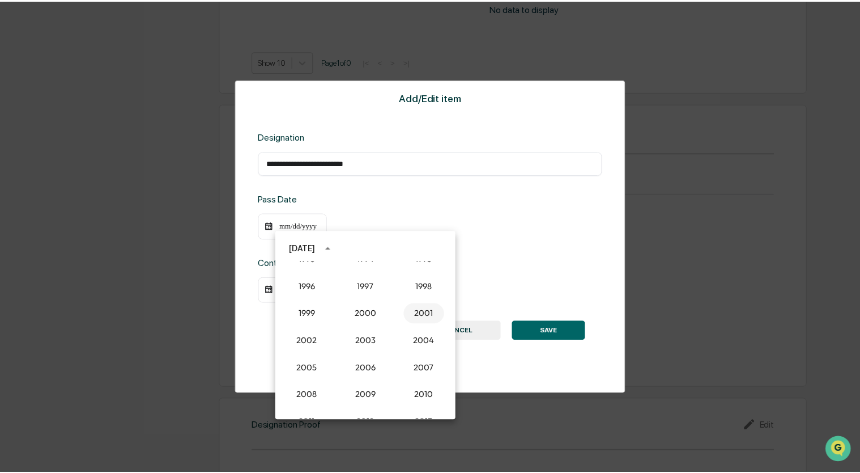
scroll to position [739, 0]
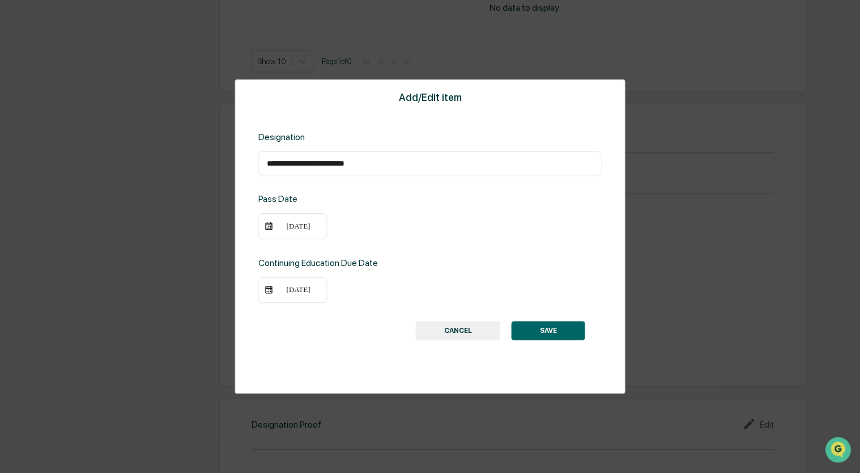
click at [288, 219] on div "09/18/2001" at bounding box center [292, 226] width 69 height 26
click at [297, 226] on div "09/18/2001" at bounding box center [297, 226] width 45 height 9
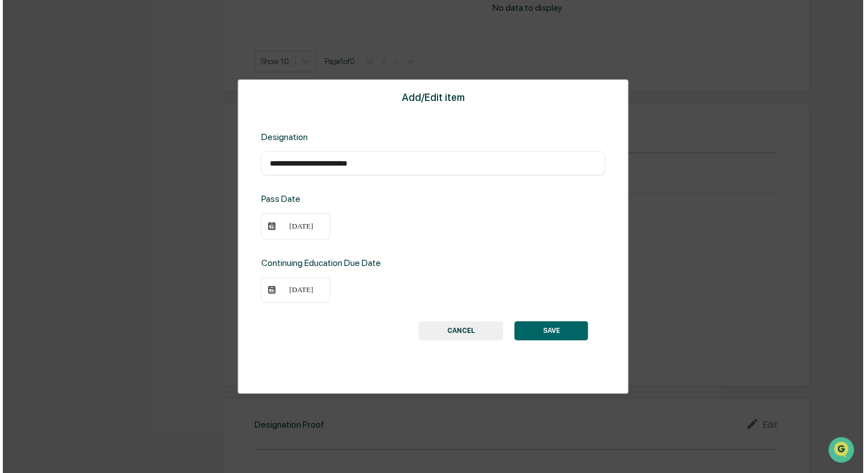
scroll to position [739, 0]
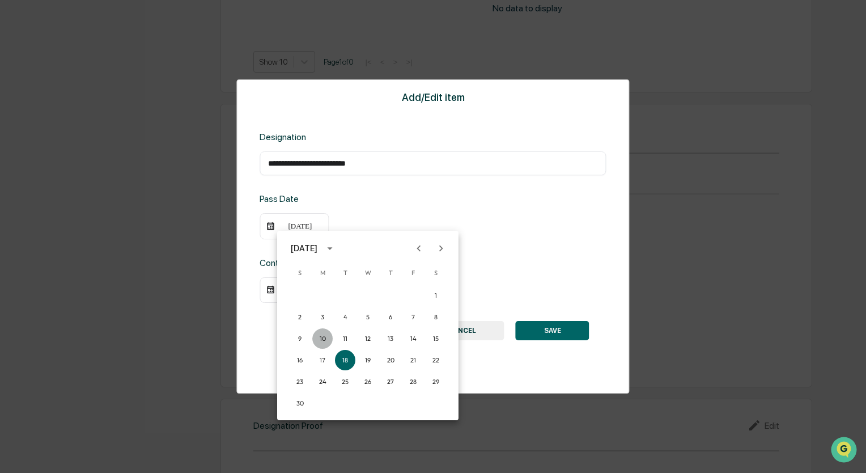
click at [319, 334] on button "10" at bounding box center [322, 338] width 20 height 20
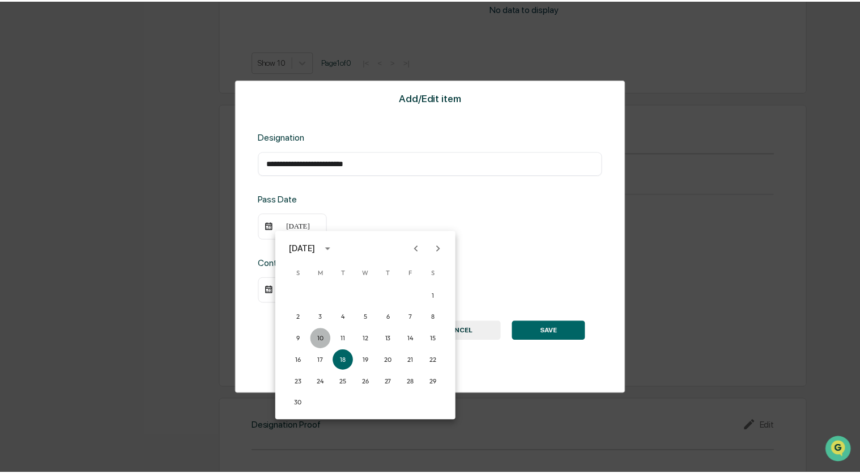
scroll to position [739, 0]
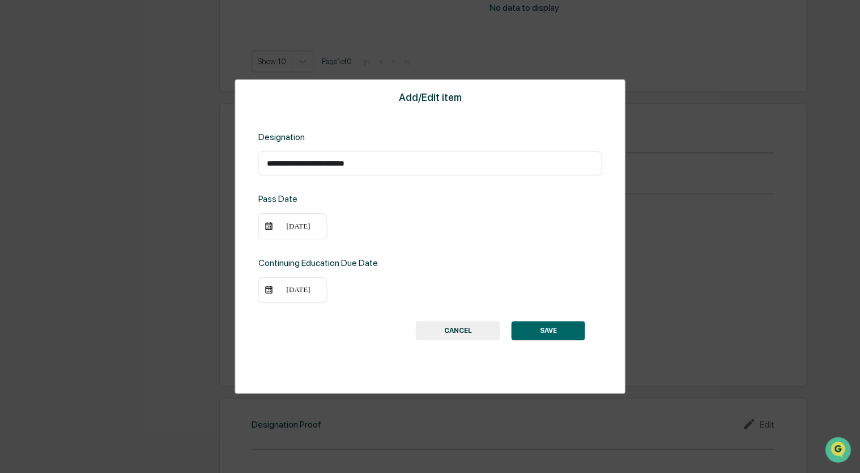
click at [540, 327] on button "SAVE" at bounding box center [549, 330] width 74 height 19
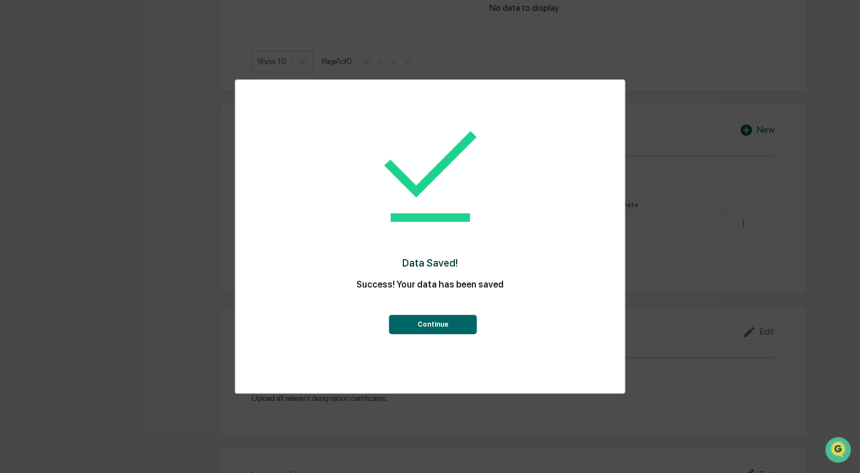
click at [445, 316] on button "Continue" at bounding box center [433, 323] width 88 height 19
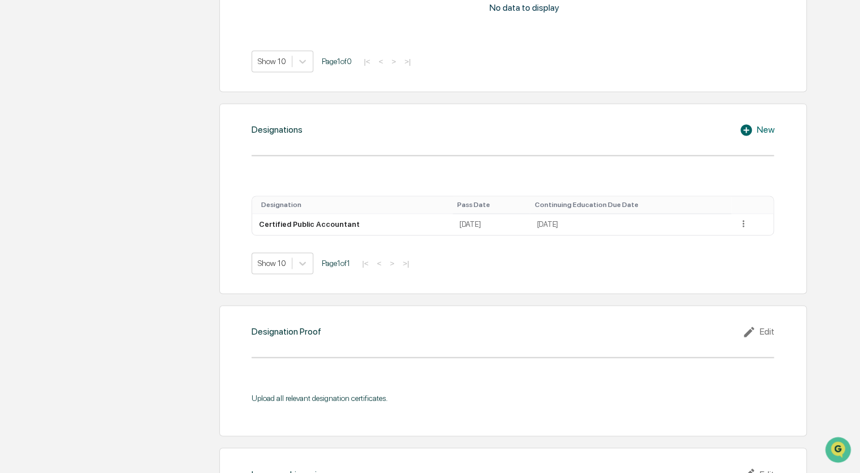
click at [766, 329] on div "Edit" at bounding box center [758, 332] width 32 height 14
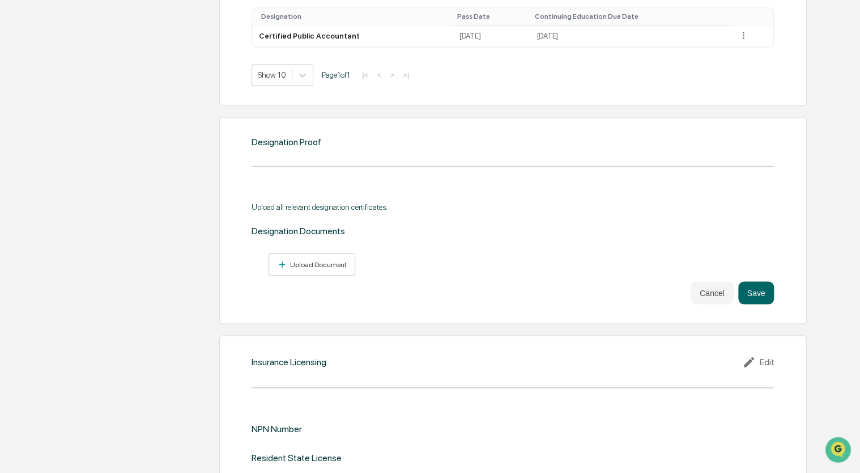
scroll to position [927, 0]
click at [301, 256] on button "Upload Document" at bounding box center [312, 264] width 87 height 23
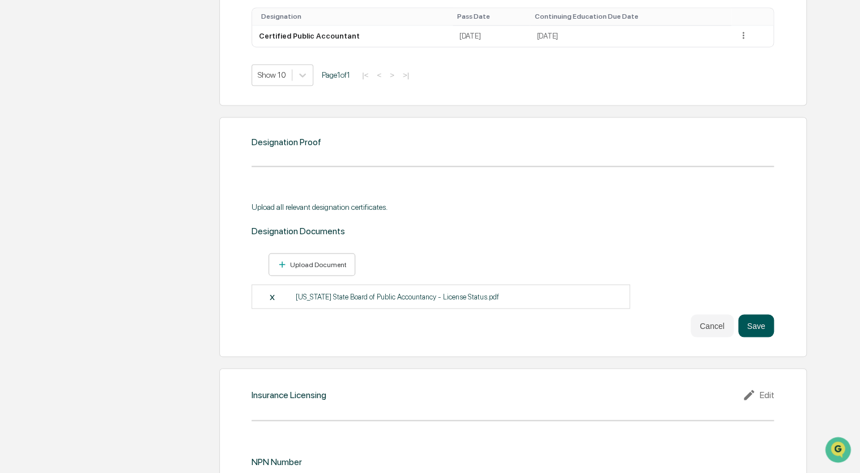
click at [759, 321] on button "Save" at bounding box center [756, 325] width 36 height 23
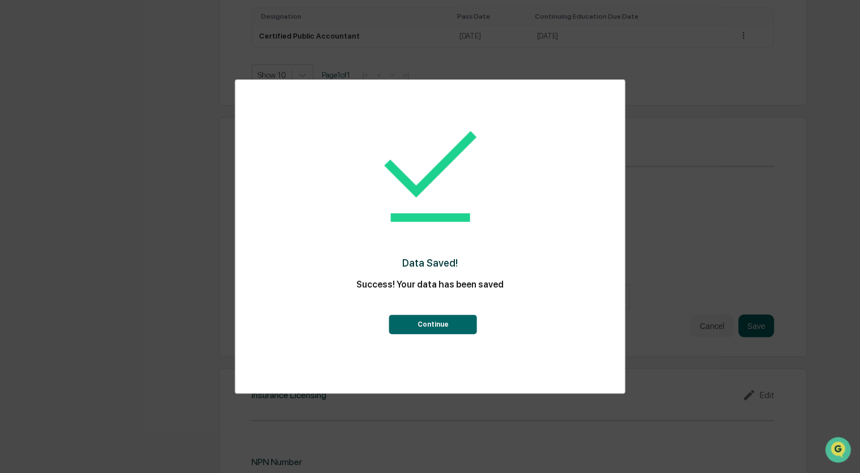
click at [417, 317] on button "Continue" at bounding box center [433, 323] width 88 height 19
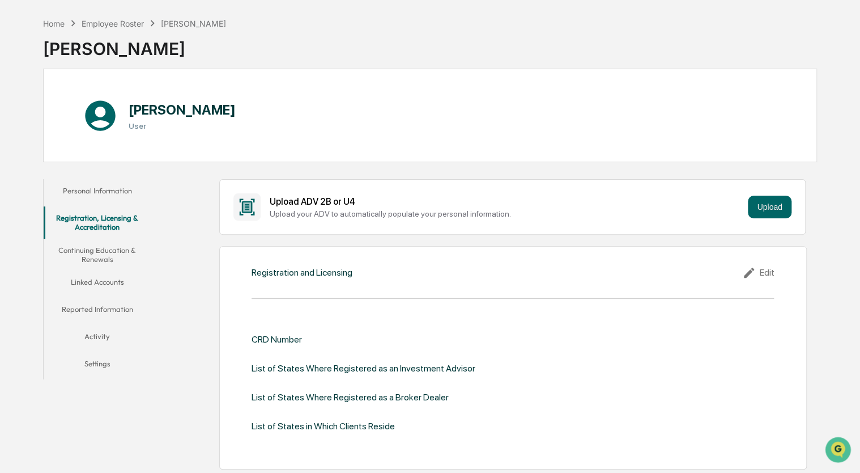
scroll to position [45, 0]
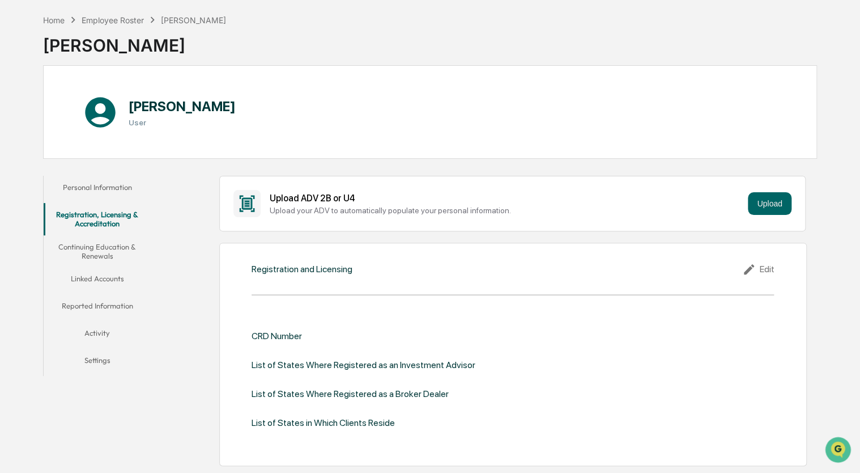
click at [100, 255] on button "Continuing Education & Renewals" at bounding box center [98, 251] width 108 height 32
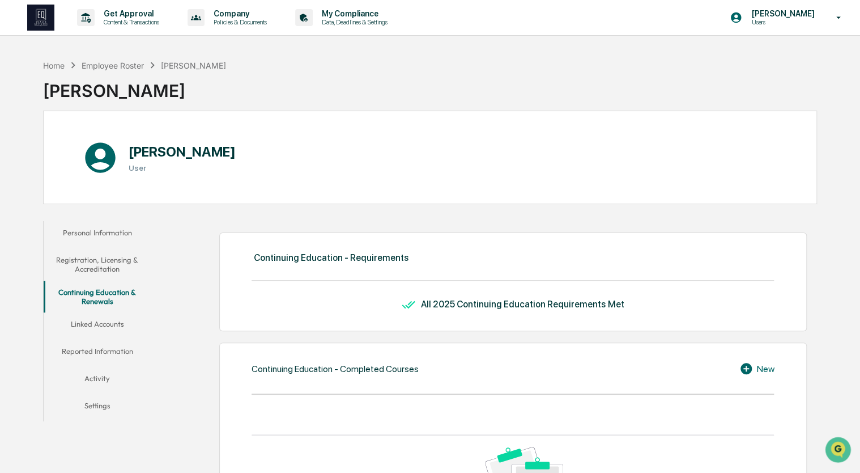
scroll to position [47, 0]
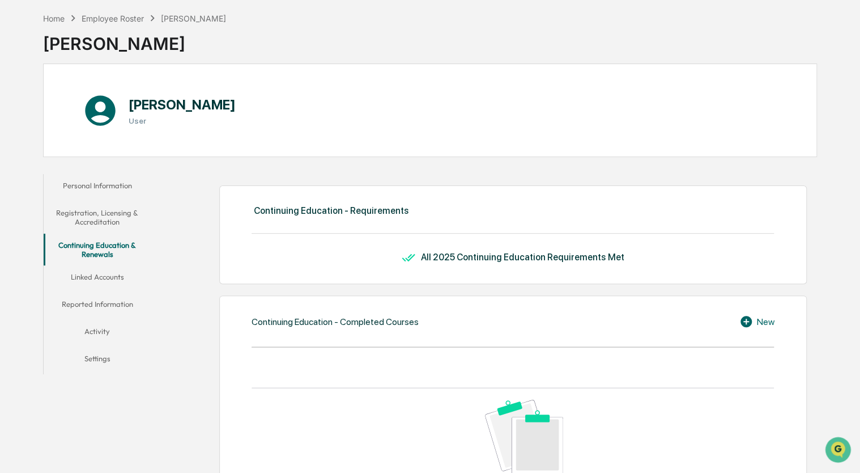
click at [90, 274] on button "Linked Accounts" at bounding box center [98, 278] width 108 height 27
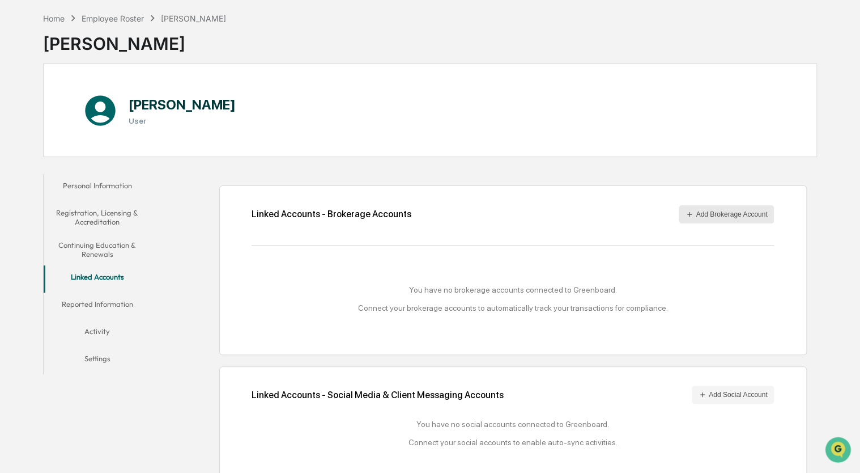
click at [700, 216] on button "Add Brokerage Account" at bounding box center [726, 214] width 95 height 18
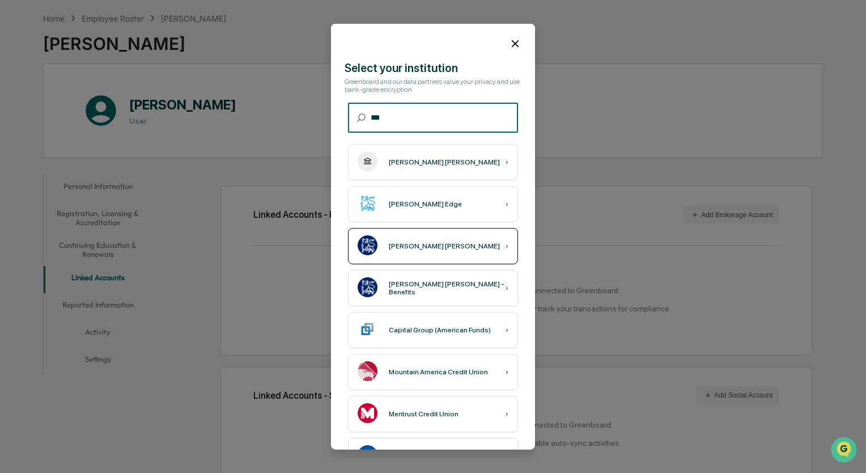
type input "***"
click at [416, 249] on div "Merrill Lynch" at bounding box center [444, 246] width 111 height 8
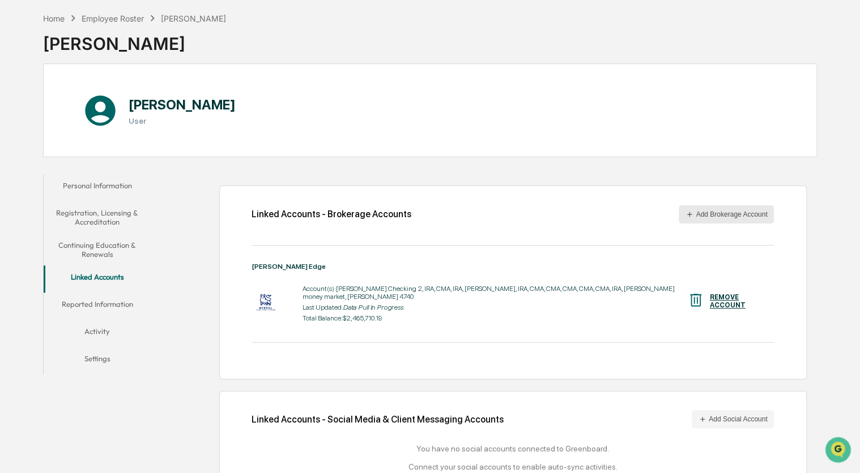
click at [716, 219] on button "Add Brokerage Account" at bounding box center [726, 214] width 95 height 18
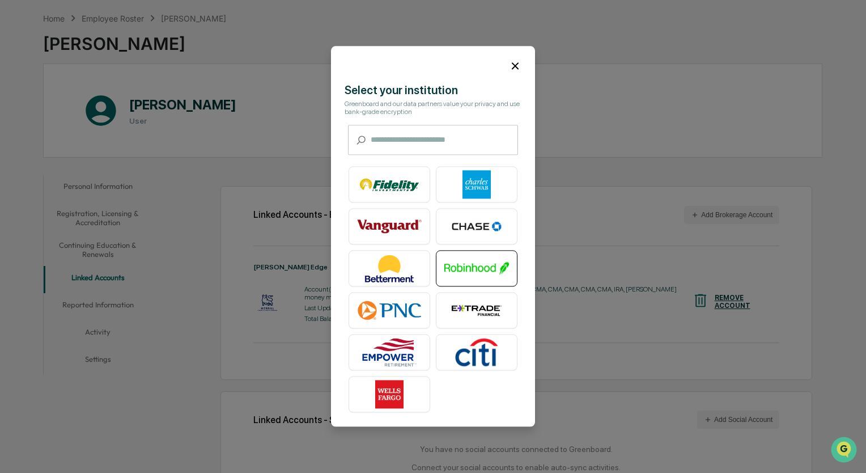
click at [464, 270] on img at bounding box center [476, 268] width 65 height 28
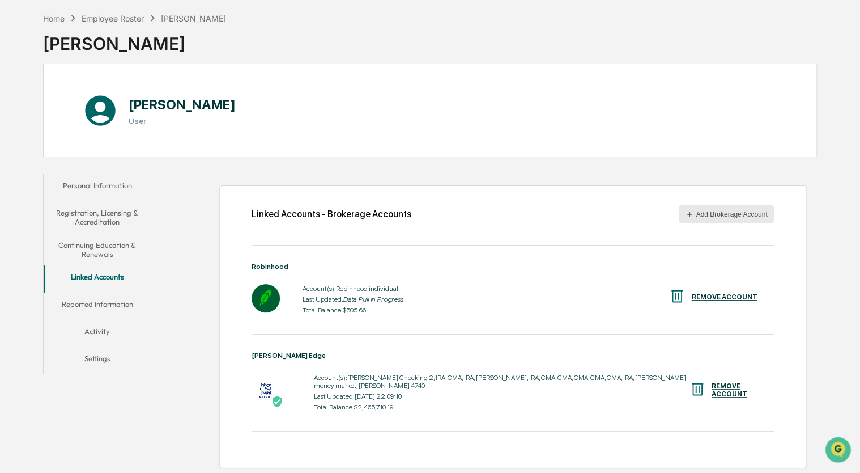
click at [738, 216] on button "Add Brokerage Account" at bounding box center [726, 214] width 95 height 18
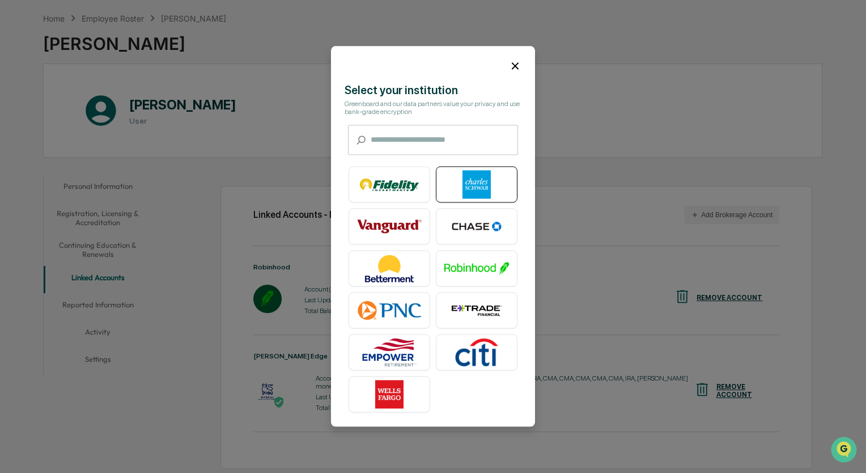
click at [491, 187] on img at bounding box center [476, 185] width 65 height 28
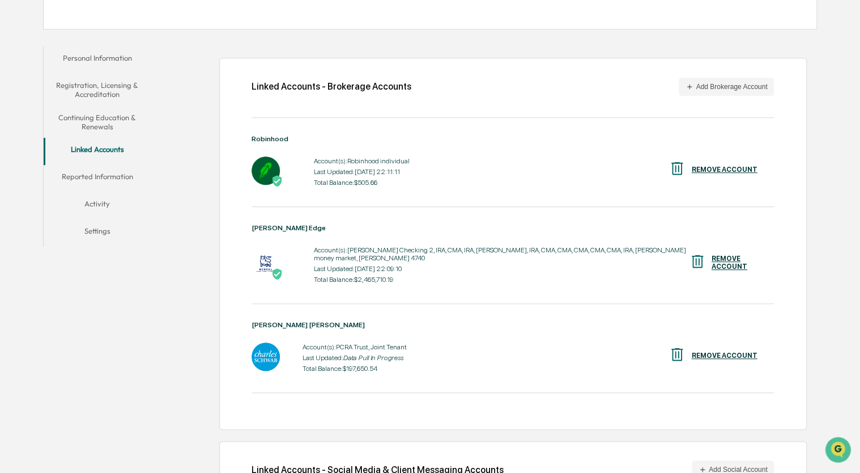
scroll to position [175, 0]
click at [281, 321] on div "[PERSON_NAME] [PERSON_NAME]" at bounding box center [513, 325] width 522 height 8
click at [262, 353] on img at bounding box center [266, 356] width 28 height 28
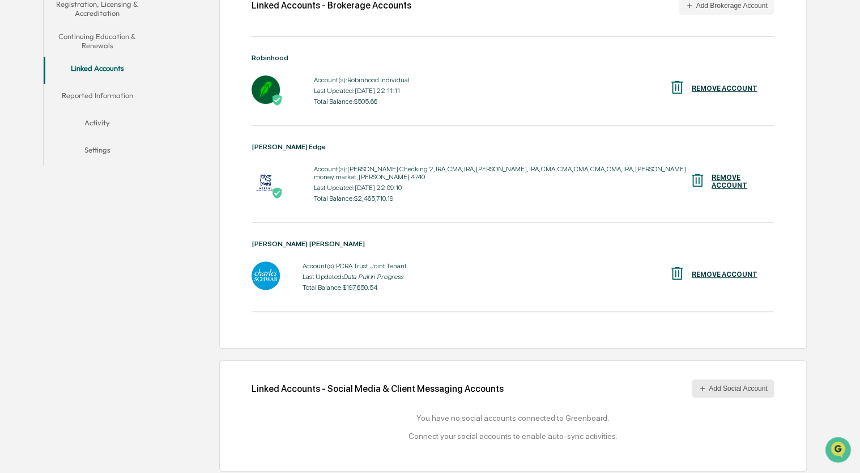
click at [726, 389] on button "Add Social Account" at bounding box center [733, 388] width 82 height 18
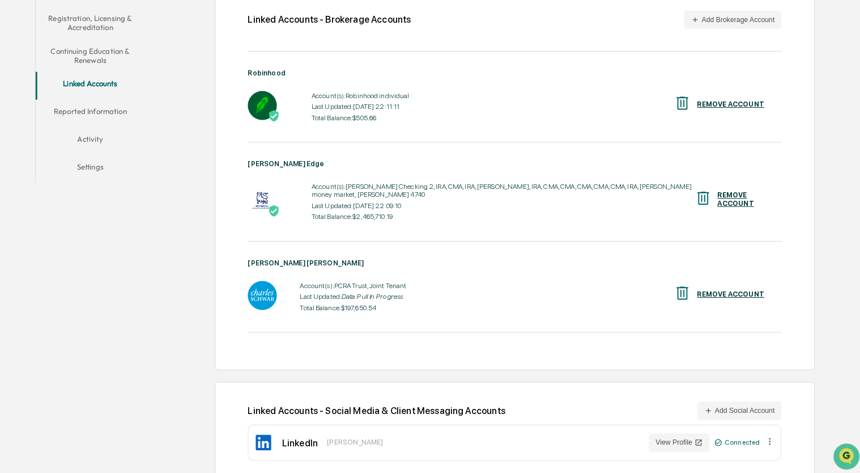
scroll to position [239, 0]
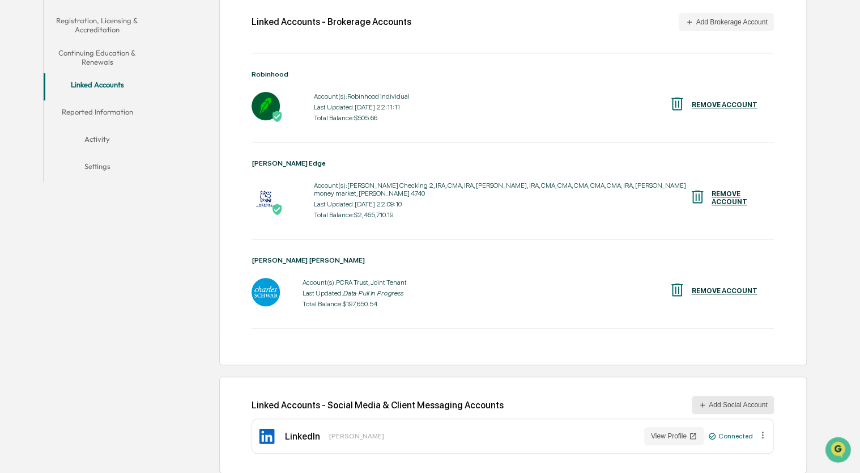
click at [717, 399] on button "Add Social Account" at bounding box center [733, 405] width 82 height 18
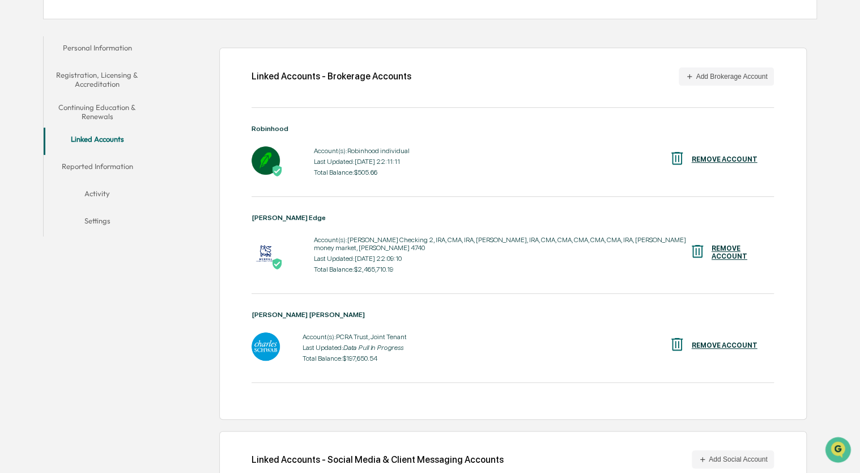
scroll to position [182, 0]
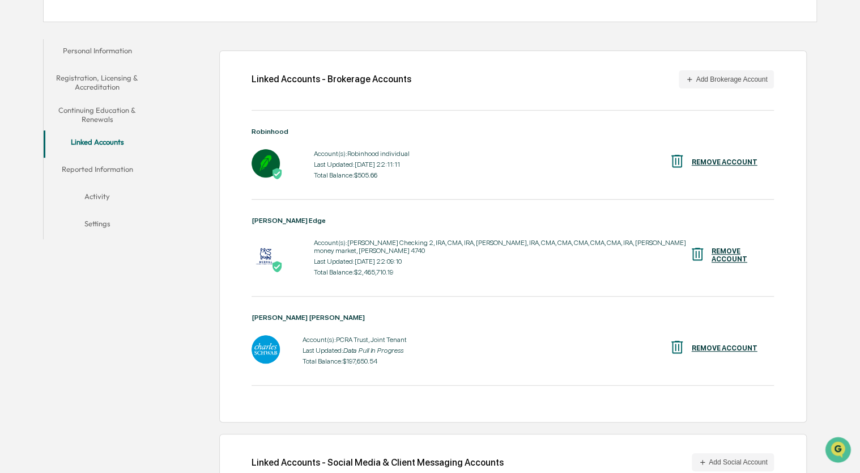
click at [88, 168] on button "Reported Information" at bounding box center [98, 171] width 108 height 27
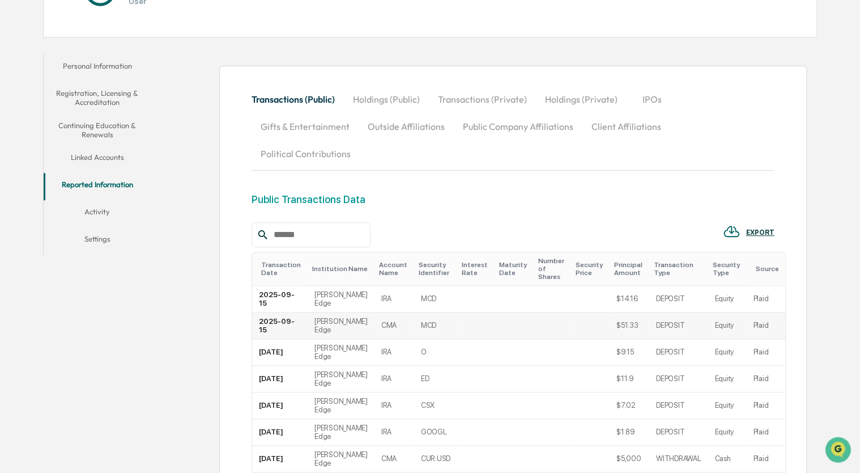
scroll to position [164, 0]
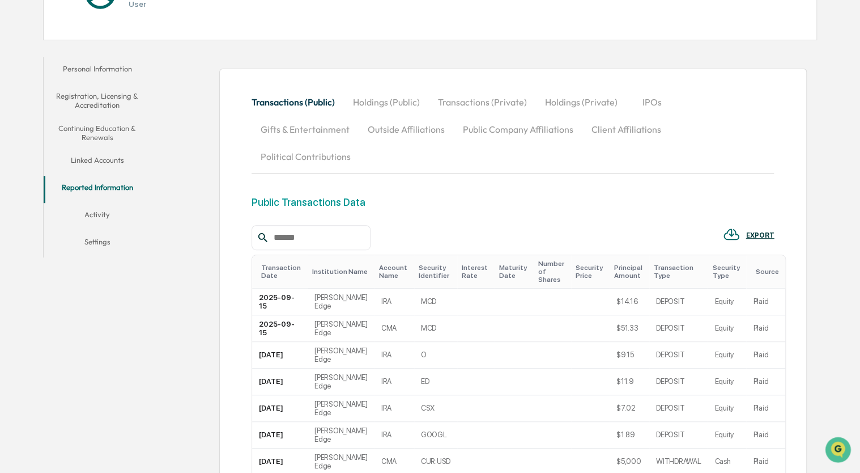
click at [386, 105] on button "Holdings (Public)" at bounding box center [386, 101] width 85 height 27
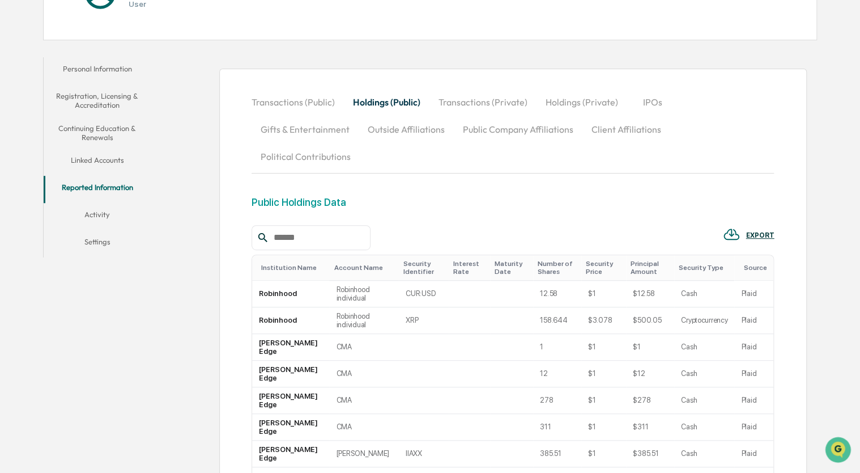
click at [467, 102] on button "Transactions (Private)" at bounding box center [483, 101] width 107 height 27
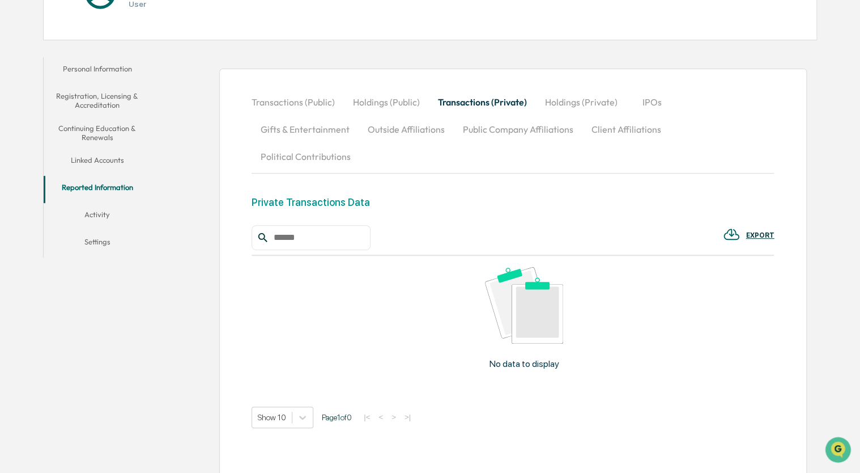
click at [558, 99] on button "Holdings (Private)" at bounding box center [581, 101] width 91 height 27
click at [341, 129] on button "Gifts & Entertainment" at bounding box center [305, 129] width 107 height 27
click at [393, 128] on button "Outside Affiliations" at bounding box center [407, 129] width 95 height 27
click at [473, 129] on button "Public Company Affiliations" at bounding box center [518, 129] width 129 height 27
click at [599, 130] on button "Client Affiliations" at bounding box center [627, 129] width 88 height 27
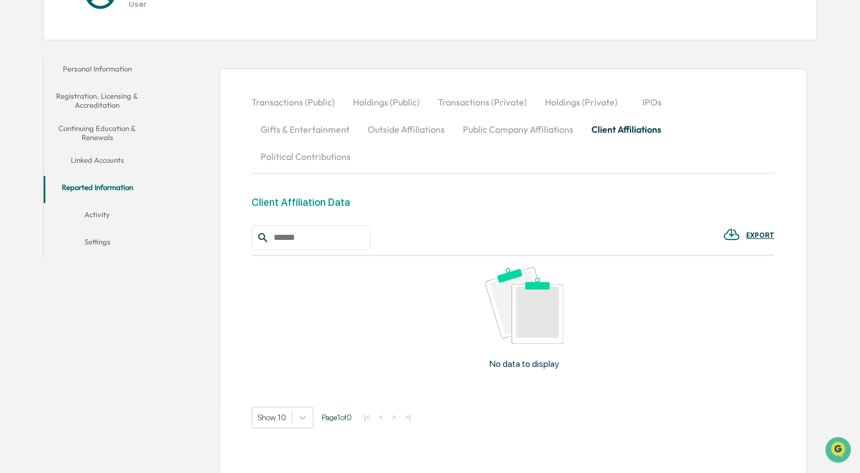
click at [423, 130] on button "Outside Affiliations" at bounding box center [406, 129] width 95 height 27
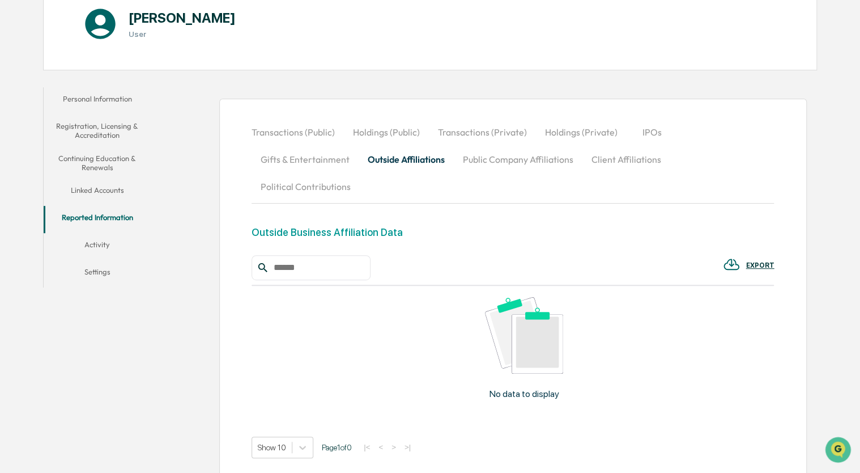
scroll to position [134, 0]
click at [91, 242] on button "Activity" at bounding box center [98, 246] width 108 height 27
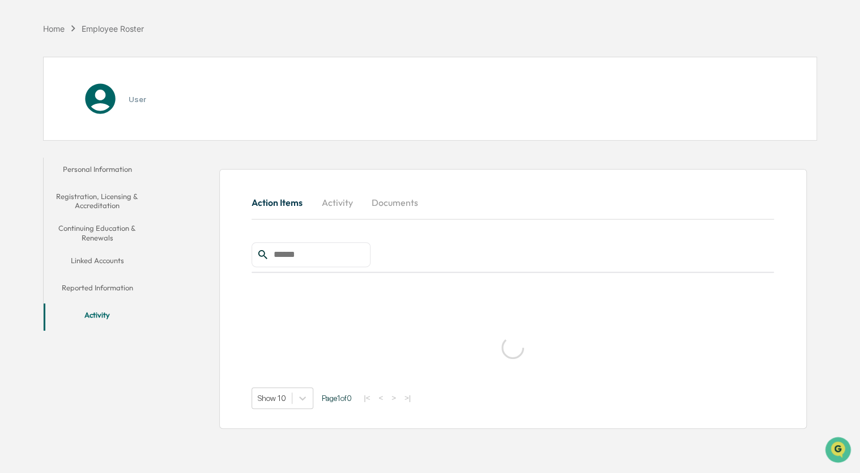
scroll to position [54, 0]
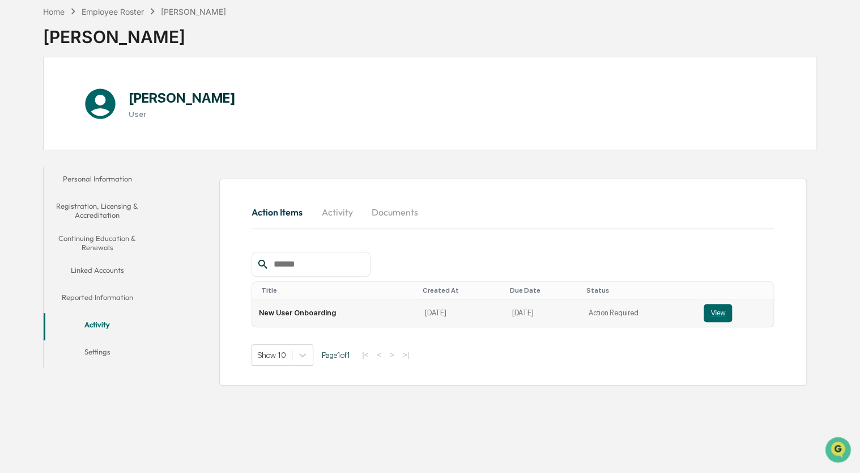
click at [279, 314] on td "New User Onboarding" at bounding box center [335, 312] width 166 height 27
click at [712, 312] on button "View" at bounding box center [718, 313] width 28 height 18
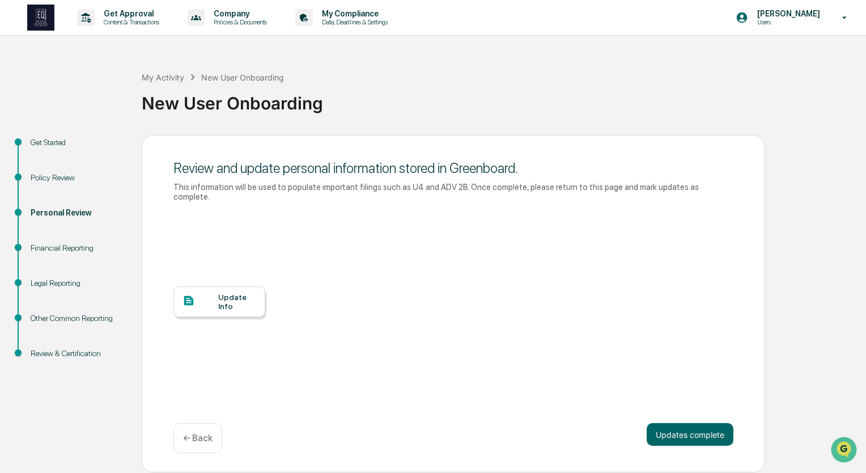
click at [219, 294] on div "Update Info" at bounding box center [237, 301] width 38 height 18
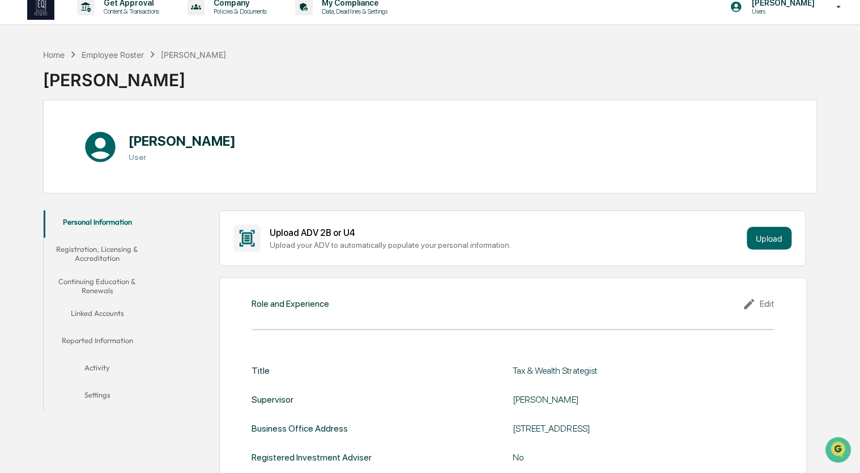
scroll to position [12, 0]
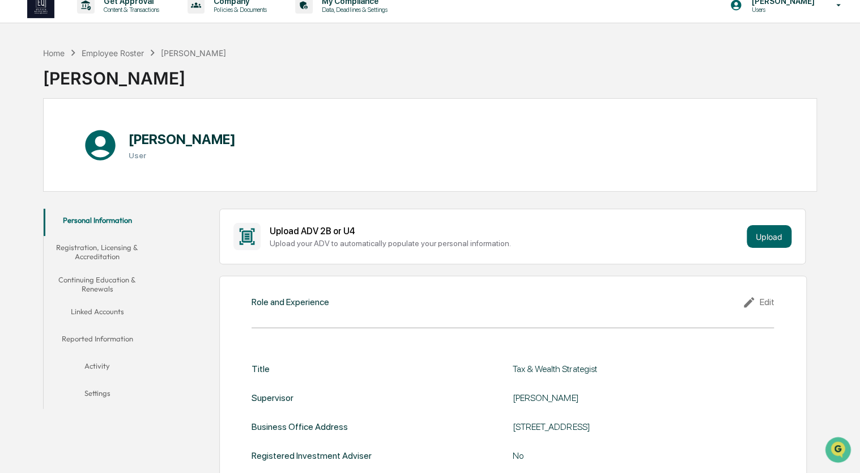
click at [93, 335] on button "Reported Information" at bounding box center [98, 340] width 108 height 27
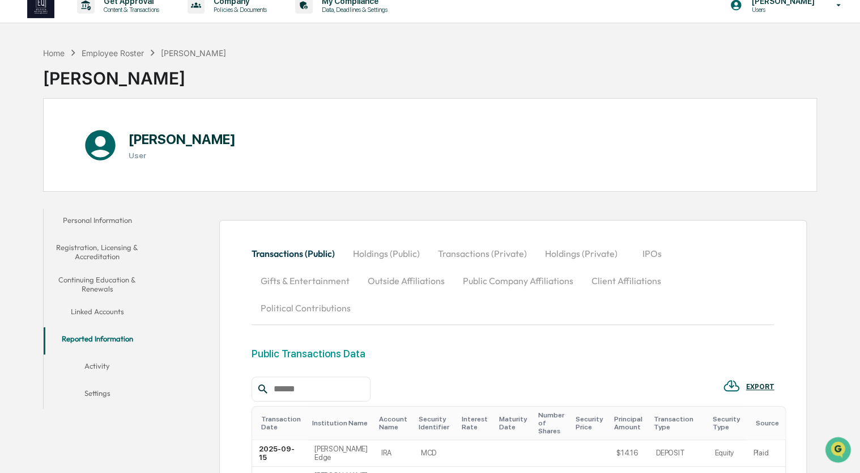
click at [91, 364] on button "Activity" at bounding box center [98, 367] width 108 height 27
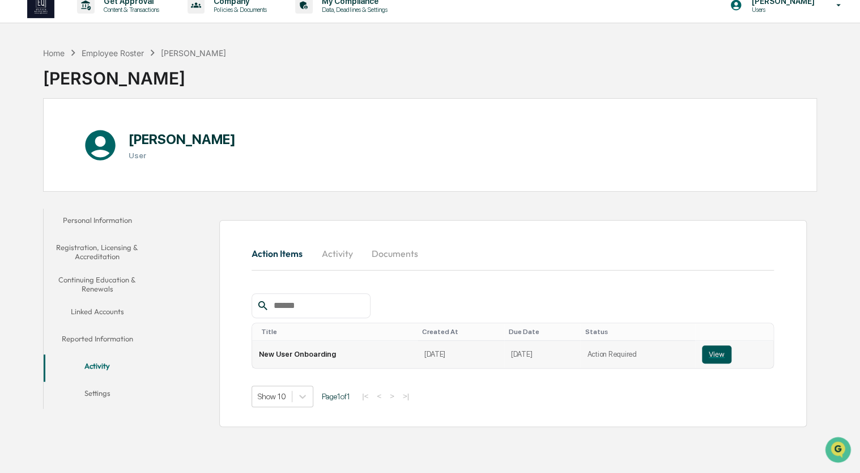
click at [714, 347] on button "View" at bounding box center [716, 354] width 29 height 18
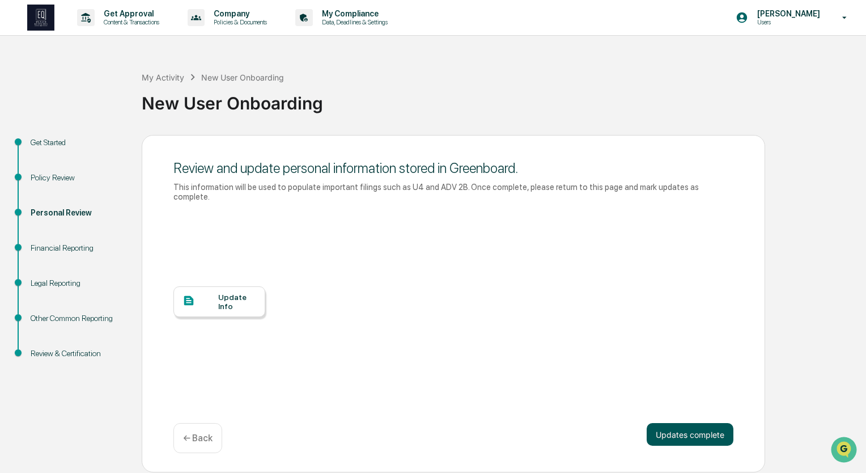
click at [699, 426] on button "Updates complete" at bounding box center [690, 434] width 87 height 23
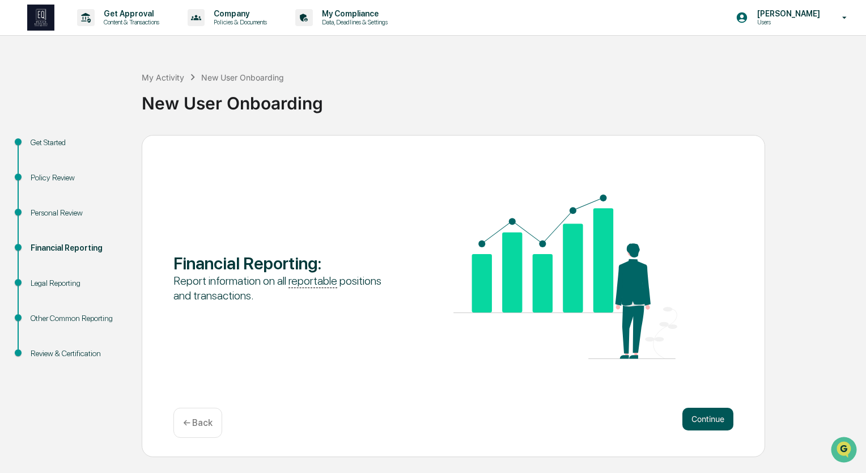
click at [691, 417] on button "Continue" at bounding box center [707, 418] width 51 height 23
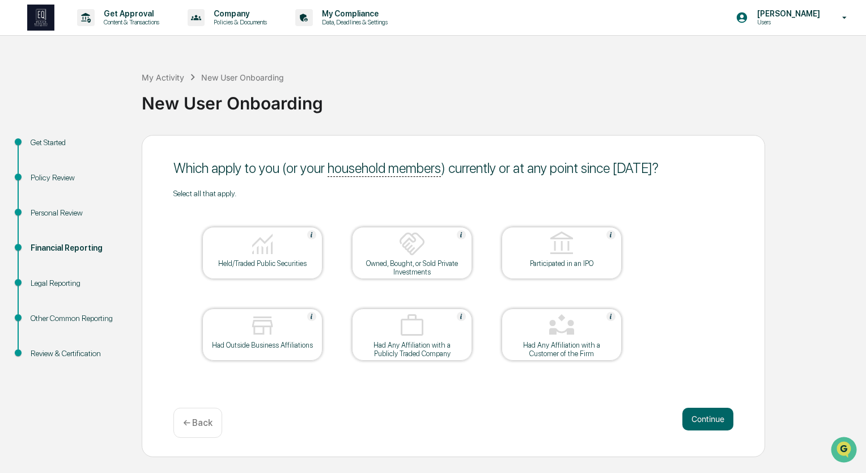
click at [293, 252] on div at bounding box center [262, 244] width 113 height 29
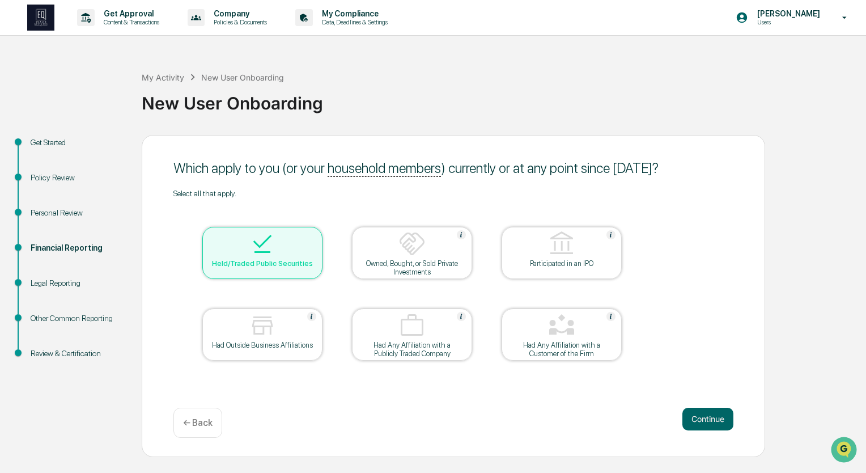
click at [241, 322] on div at bounding box center [262, 326] width 113 height 29
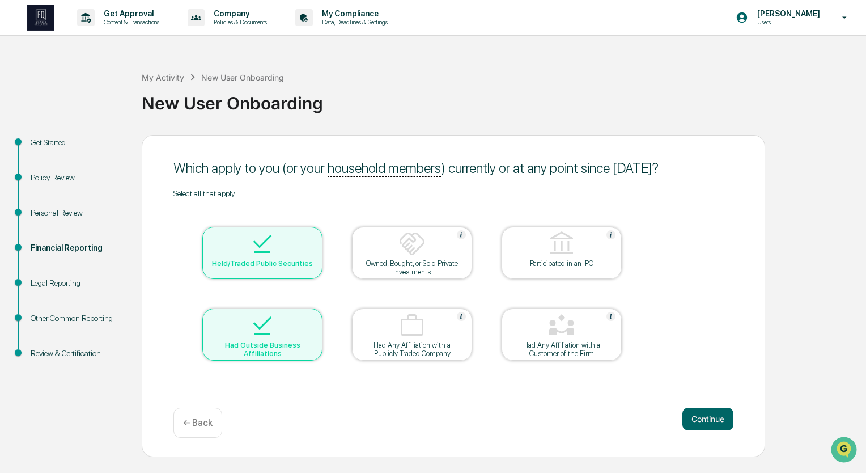
click at [386, 334] on div at bounding box center [411, 326] width 113 height 29
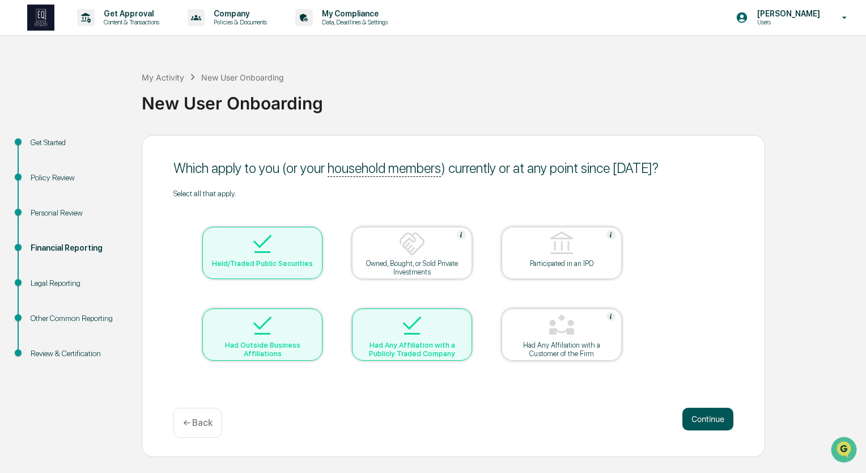
click at [698, 422] on button "Continue" at bounding box center [707, 418] width 51 height 23
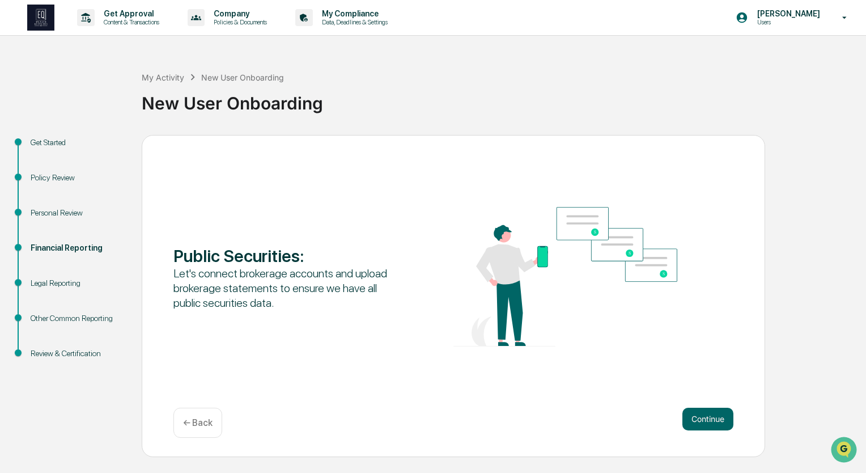
click at [698, 422] on button "Continue" at bounding box center [707, 418] width 51 height 23
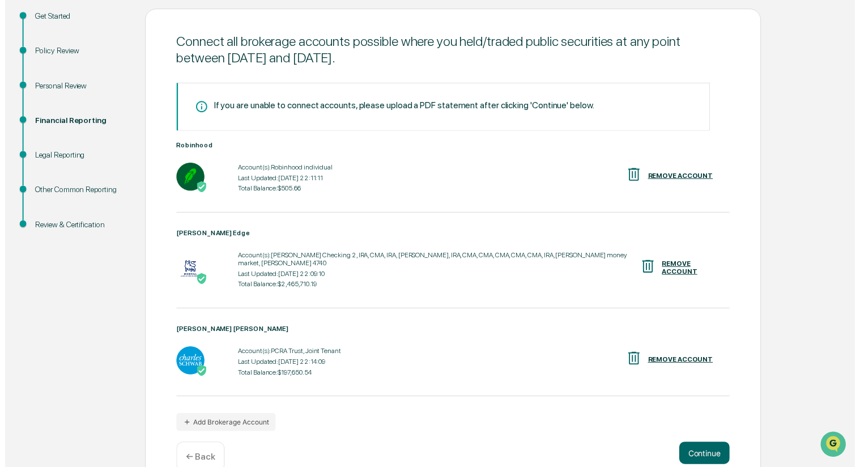
scroll to position [143, 0]
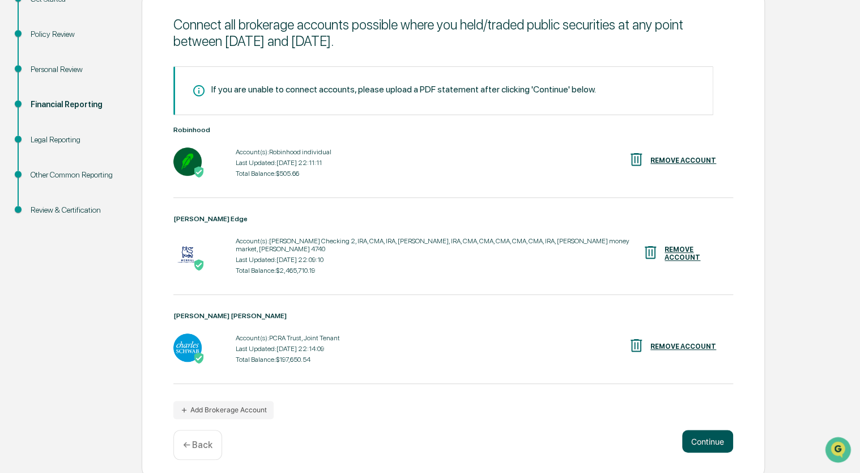
click at [699, 431] on button "Continue" at bounding box center [707, 441] width 51 height 23
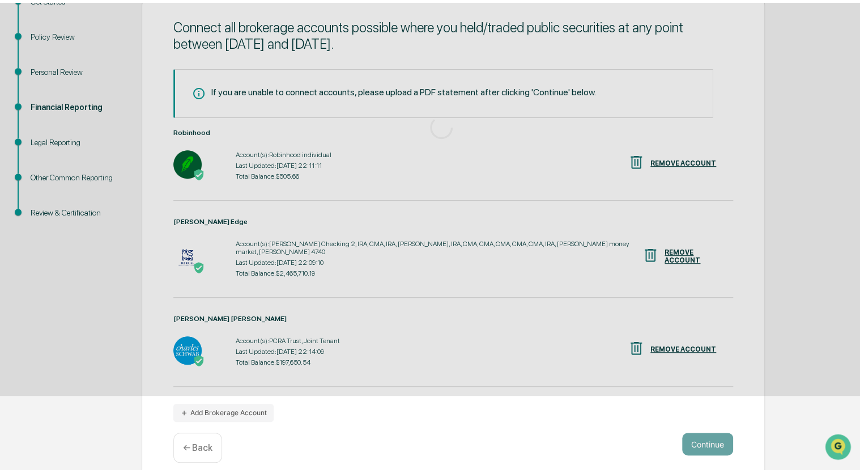
scroll to position [0, 0]
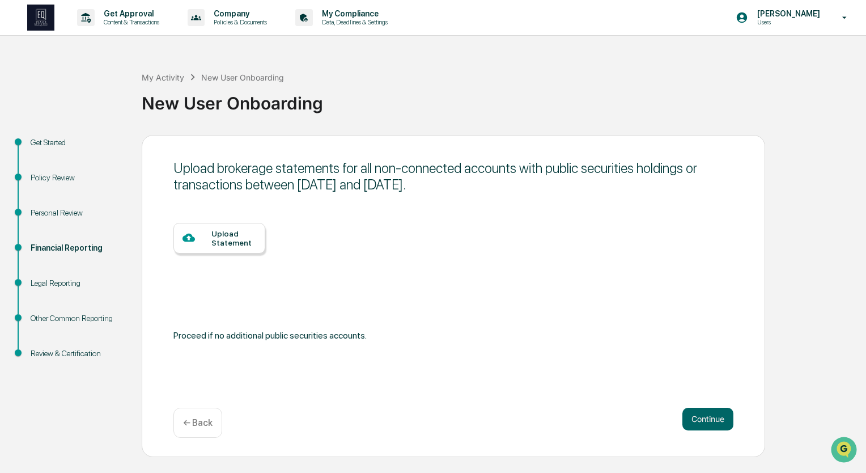
drag, startPoint x: 521, startPoint y: 184, endPoint x: 165, endPoint y: 164, distance: 357.0
click at [165, 164] on div "Upload brokerage statements for all non-connected accounts with public securiti…" at bounding box center [453, 296] width 623 height 322
copy div "Upload brokerage statements for all non-connected accounts with public securiti…"
click at [702, 418] on button "Continue" at bounding box center [707, 418] width 51 height 23
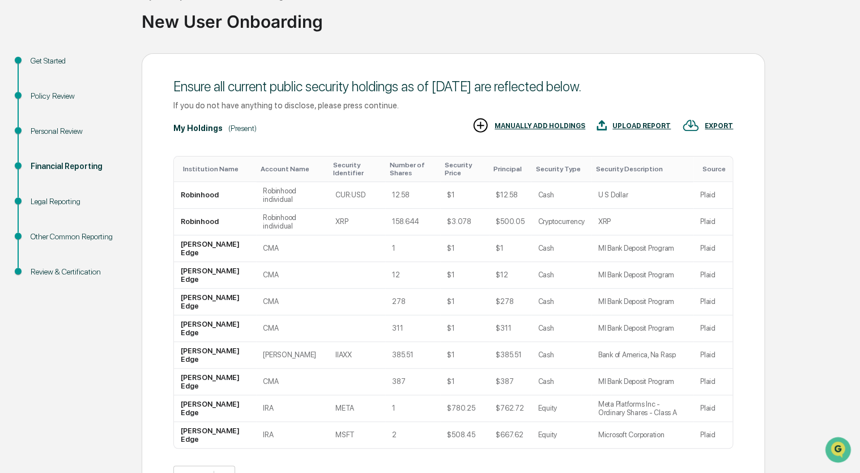
scroll to position [96, 0]
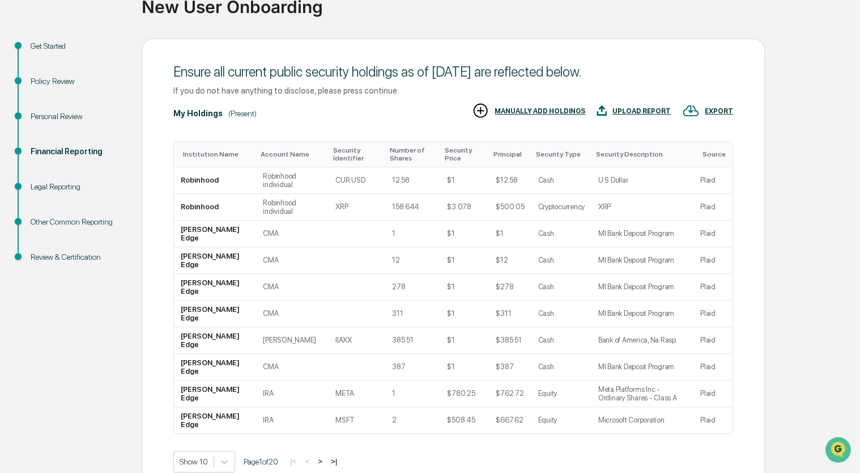
click at [323, 456] on button ">" at bounding box center [319, 461] width 11 height 10
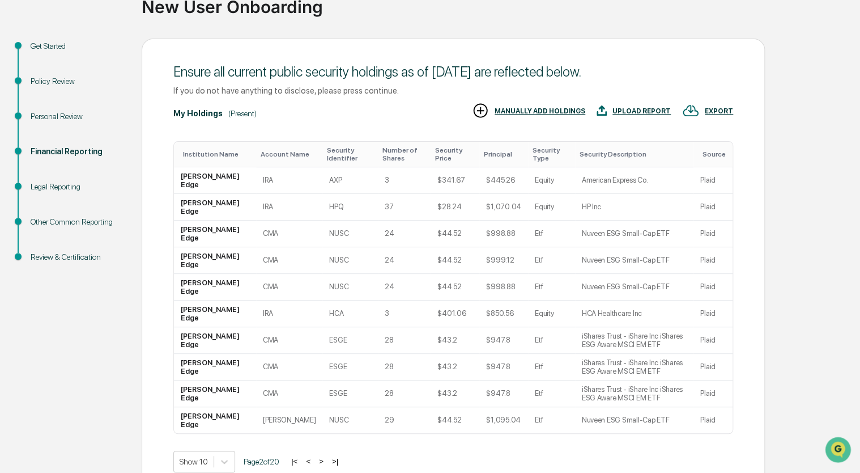
click at [323, 456] on button ">" at bounding box center [321, 461] width 11 height 10
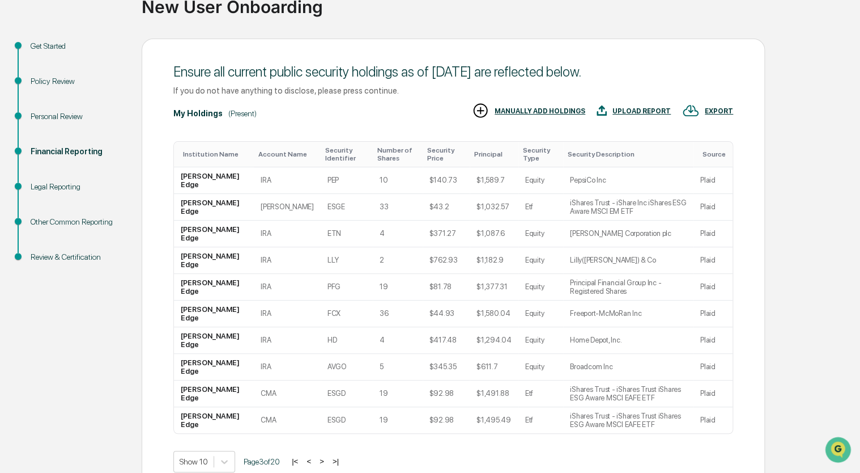
click at [323, 456] on button ">" at bounding box center [321, 461] width 11 height 10
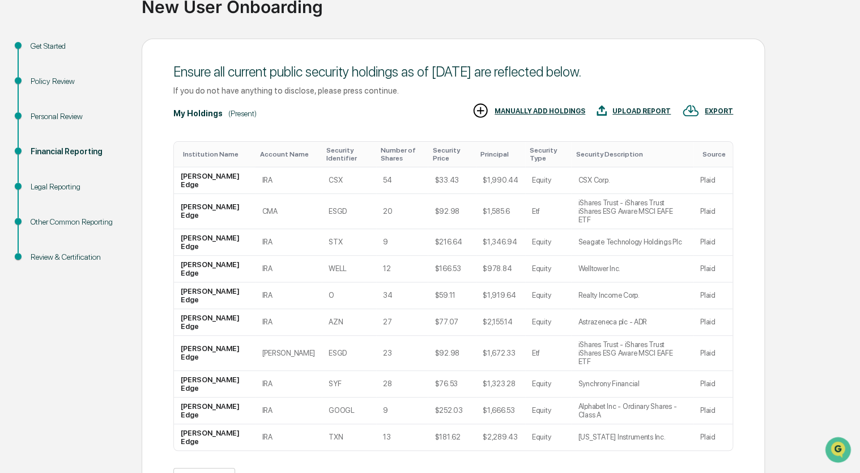
scroll to position [88, 0]
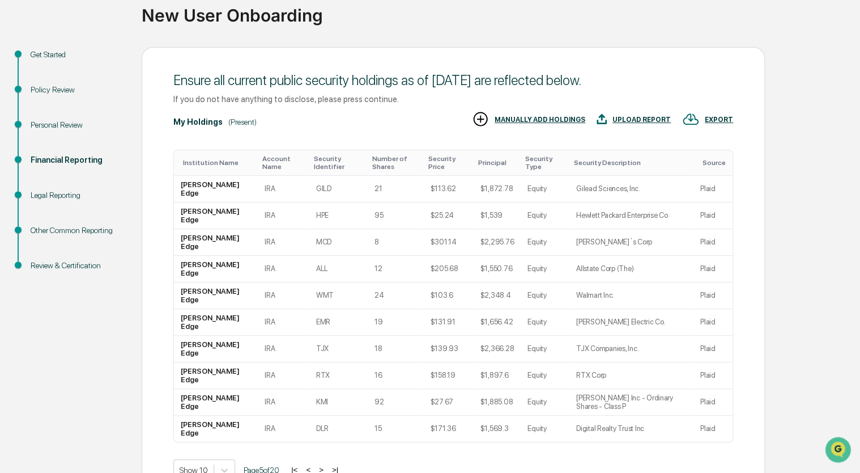
scroll to position [79, 0]
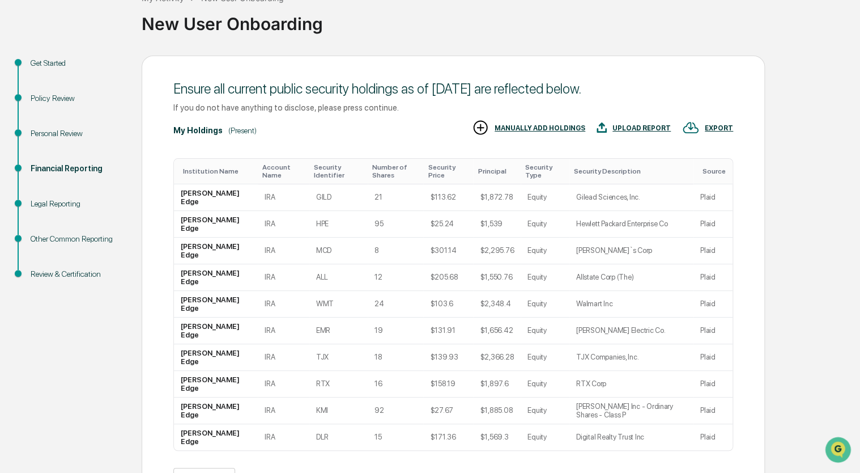
click at [323, 466] on button ">" at bounding box center [321, 478] width 11 height 10
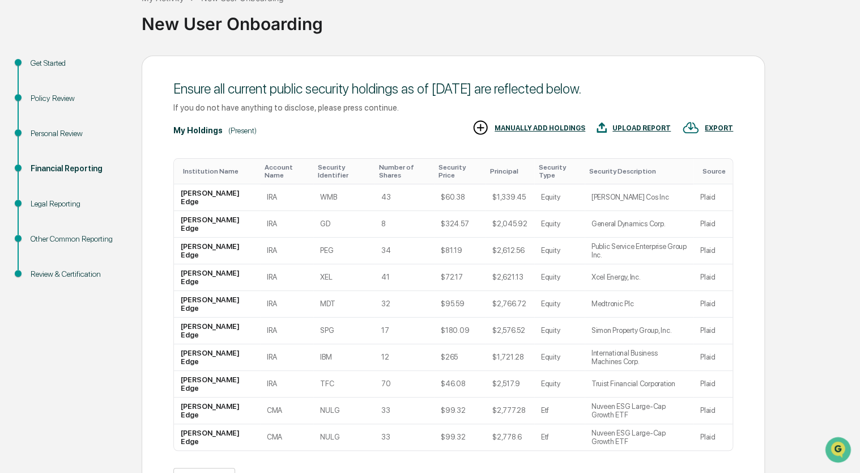
scroll to position [71, 0]
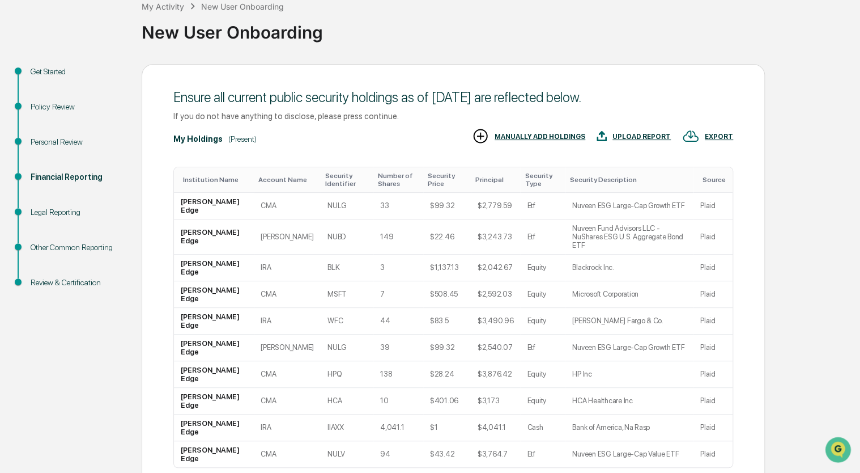
scroll to position [79, 0]
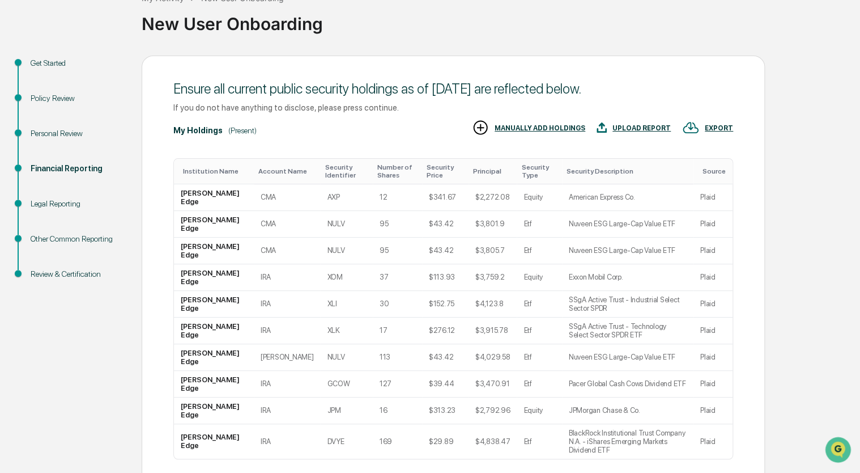
scroll to position [88, 0]
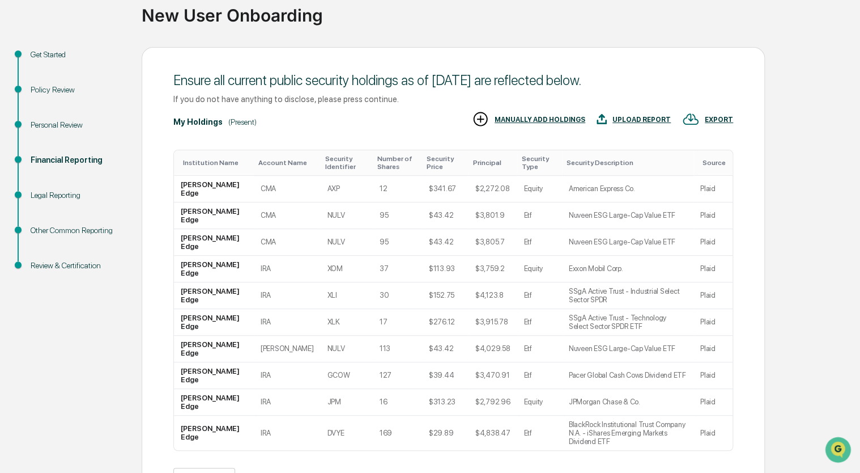
click at [323, 466] on button ">" at bounding box center [321, 478] width 11 height 10
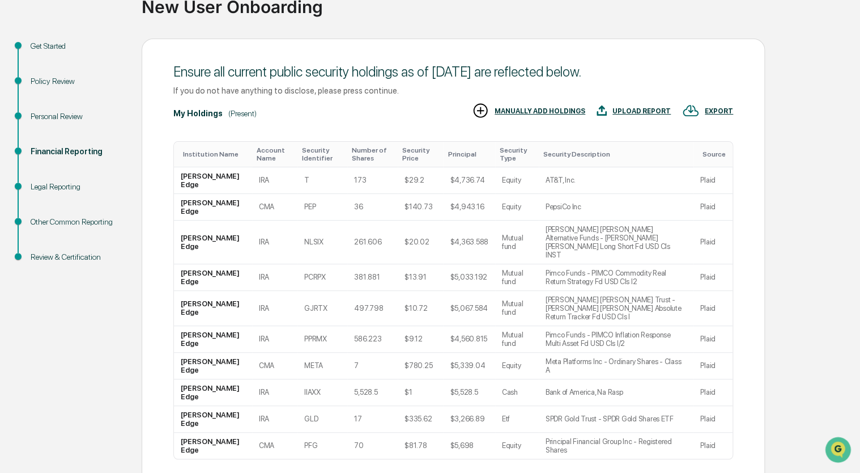
click at [323, 398] on div "Institution Name Account Name Security Identifier Number of Shares Security Pri…" at bounding box center [453, 317] width 560 height 361
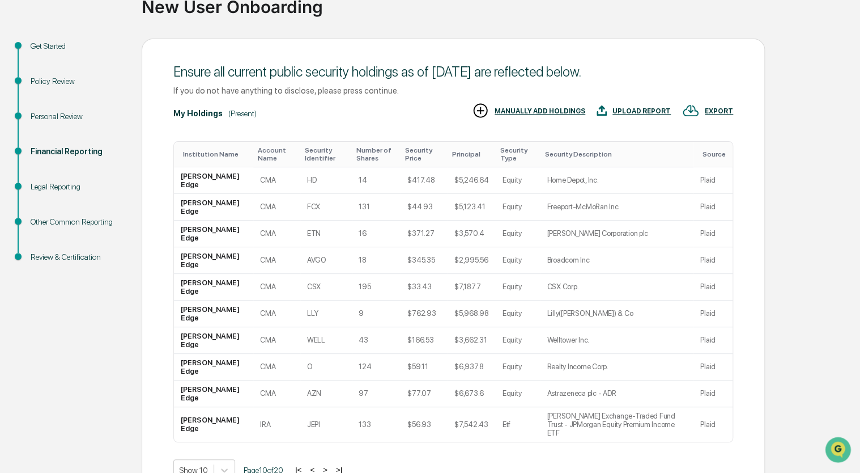
scroll to position [79, 0]
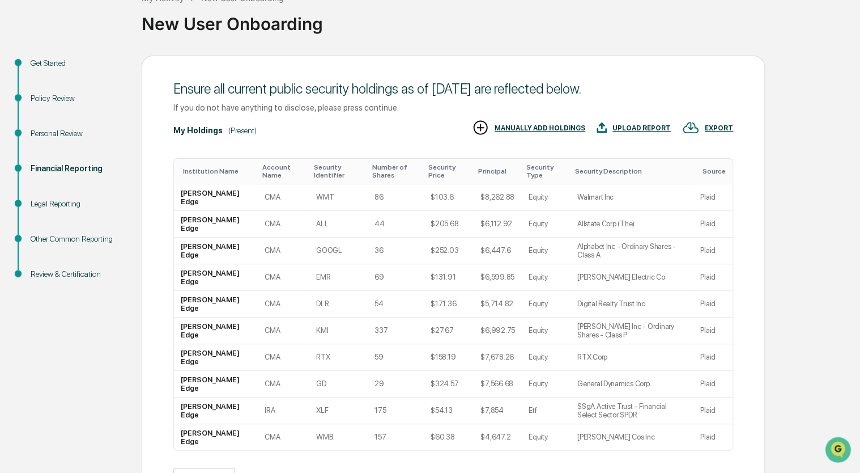
click at [329, 466] on button ">" at bounding box center [324, 478] width 11 height 10
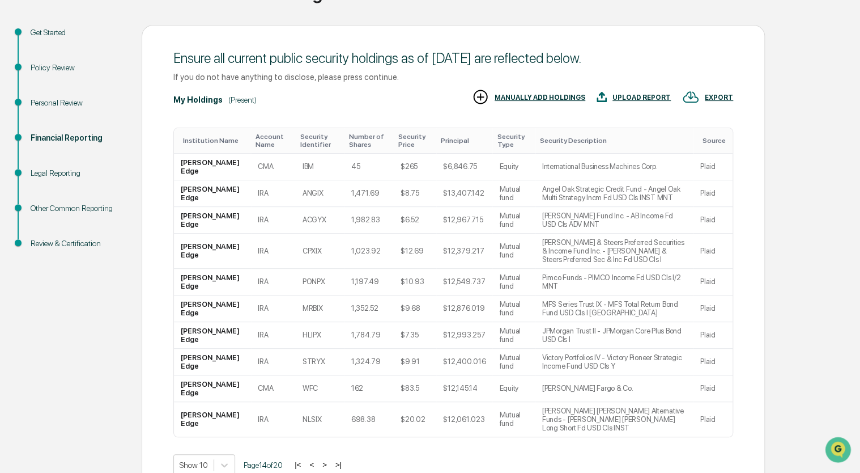
scroll to position [110, 0]
click at [327, 459] on button ">" at bounding box center [324, 464] width 11 height 10
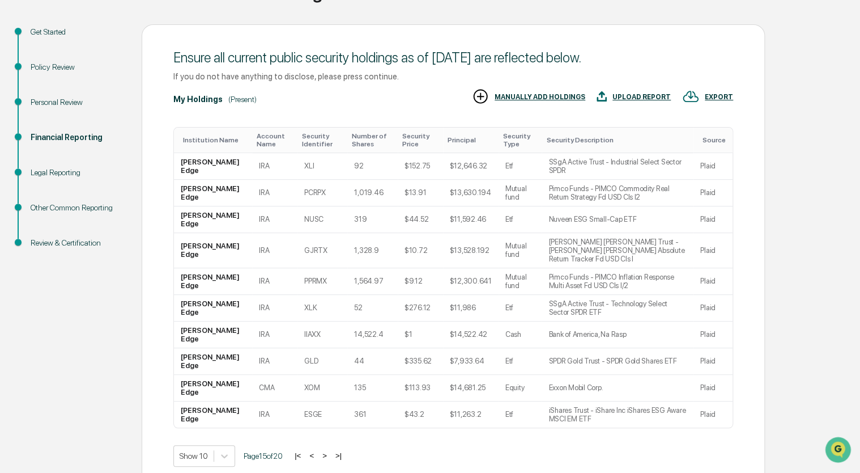
click at [329, 450] on button ">" at bounding box center [324, 455] width 11 height 10
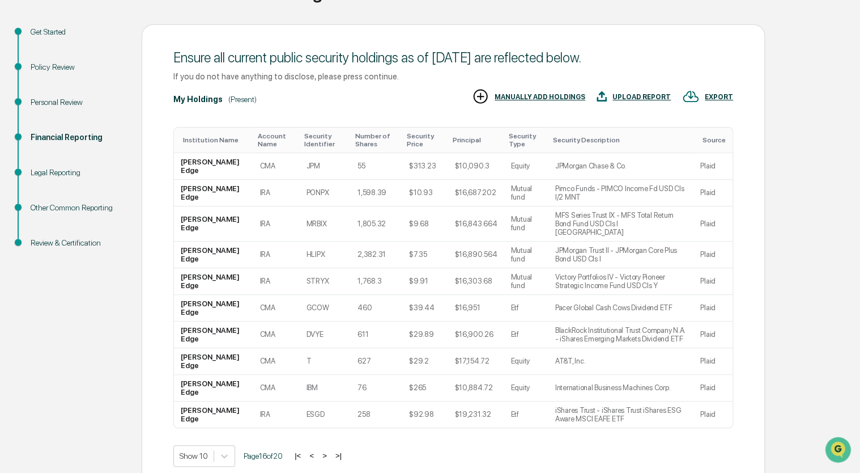
click at [329, 450] on button ">" at bounding box center [324, 455] width 11 height 10
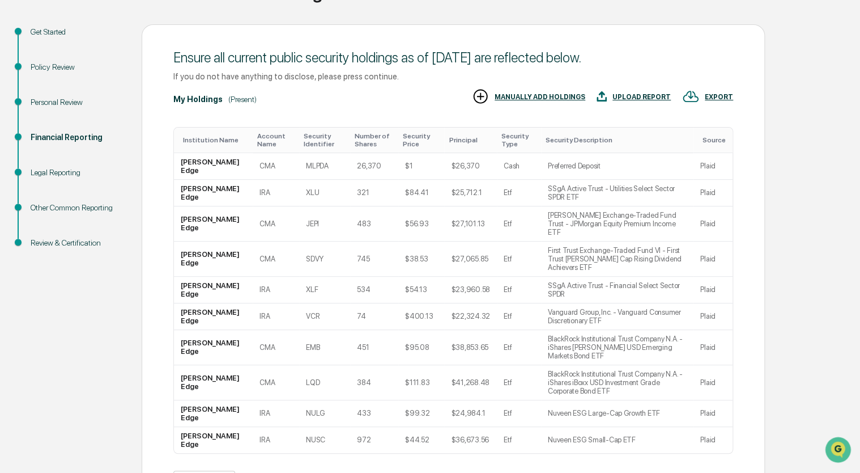
click at [329, 466] on button ">" at bounding box center [323, 481] width 11 height 10
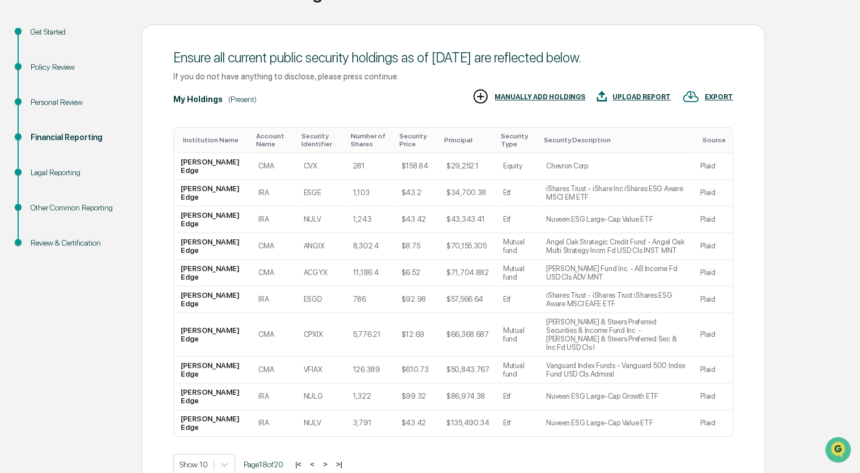
click at [329, 459] on button ">" at bounding box center [325, 464] width 11 height 10
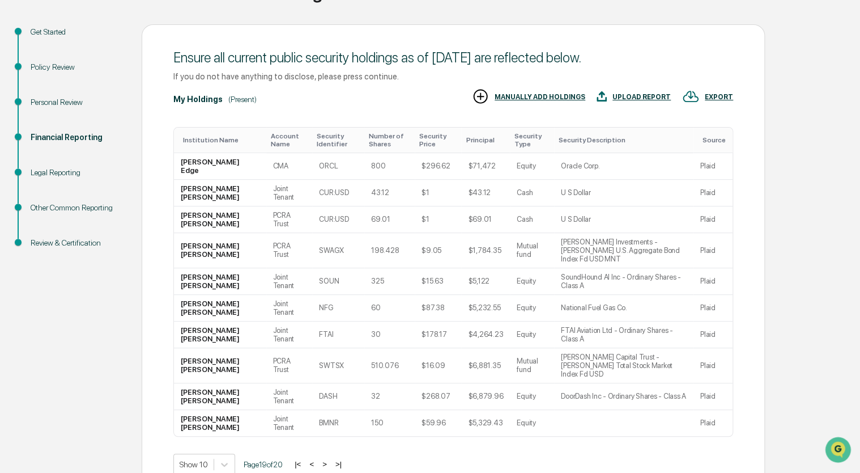
click at [316, 459] on button "<" at bounding box center [311, 464] width 11 height 10
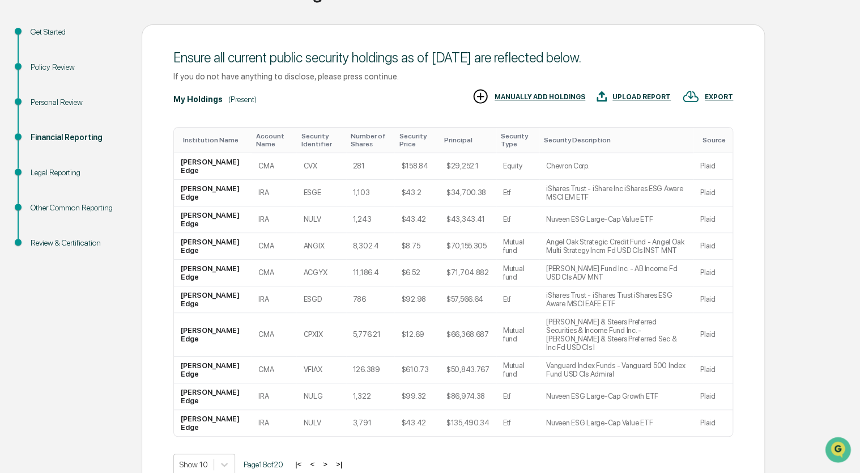
click at [329, 459] on button ">" at bounding box center [325, 464] width 11 height 10
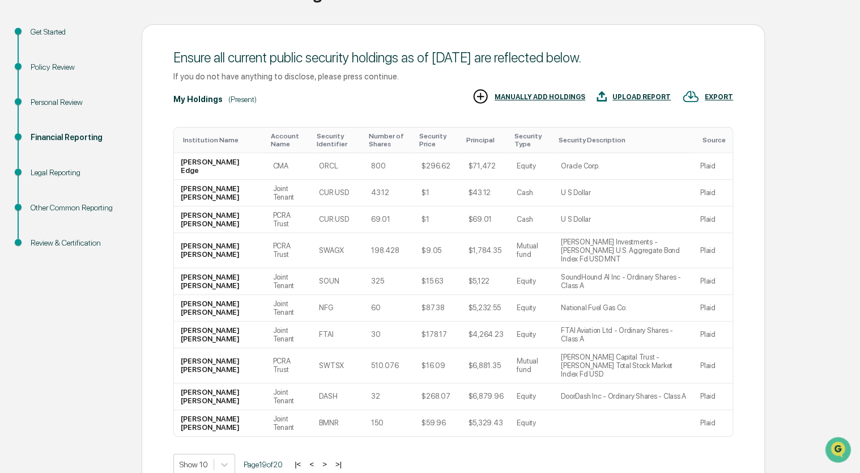
click at [328, 459] on button ">" at bounding box center [324, 464] width 11 height 10
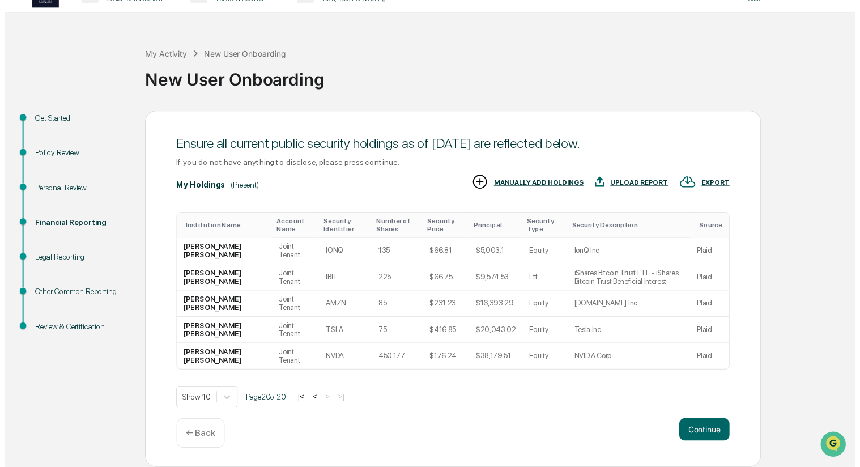
scroll to position [23, 0]
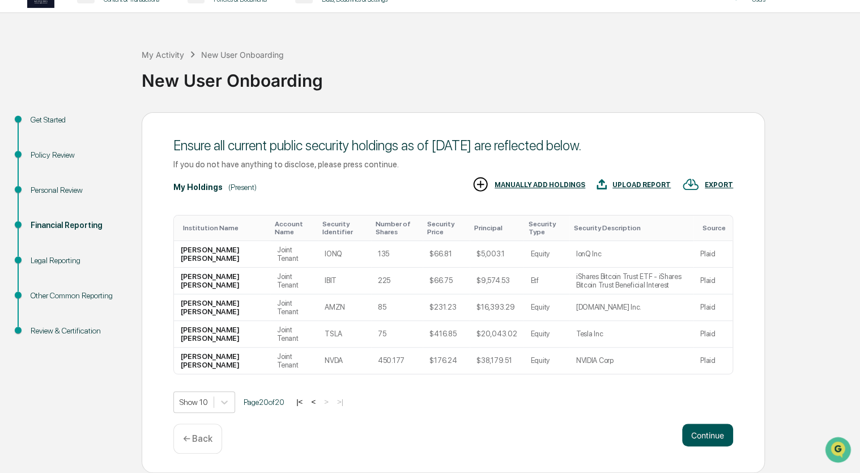
click at [700, 435] on button "Continue" at bounding box center [707, 434] width 51 height 23
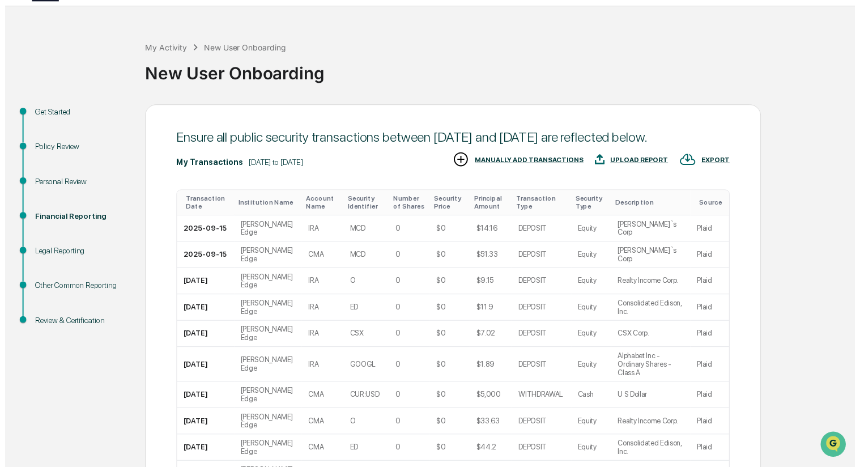
scroll to position [96, 0]
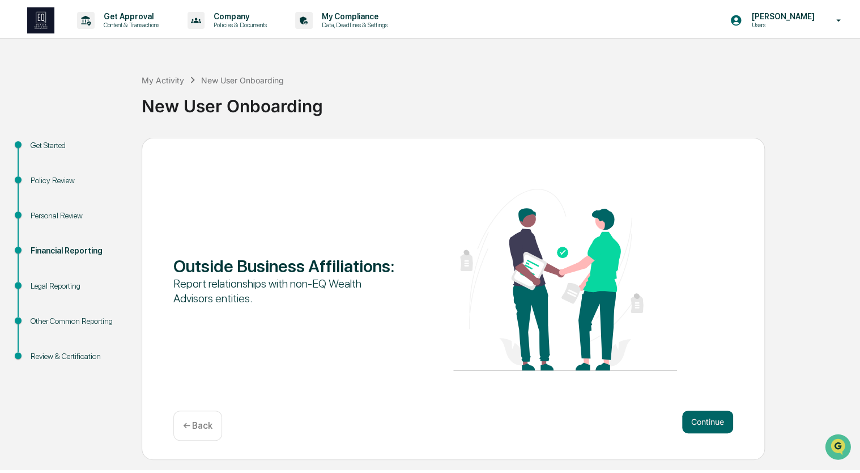
scroll to position [0, 0]
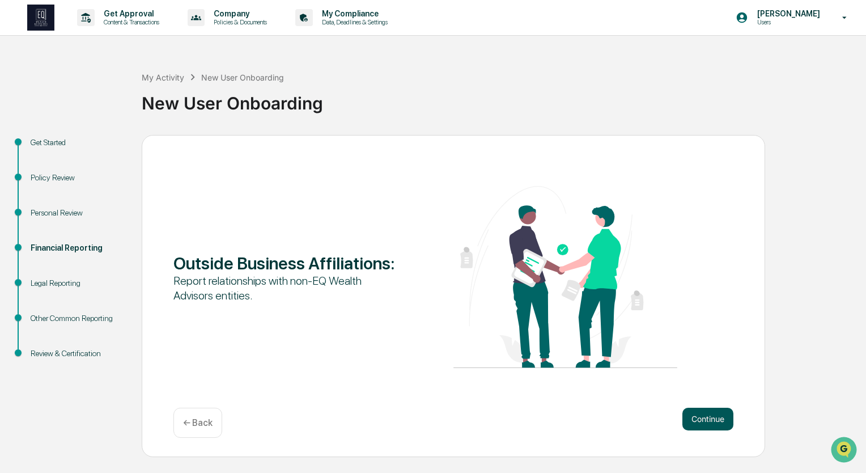
click at [694, 415] on button "Continue" at bounding box center [707, 418] width 51 height 23
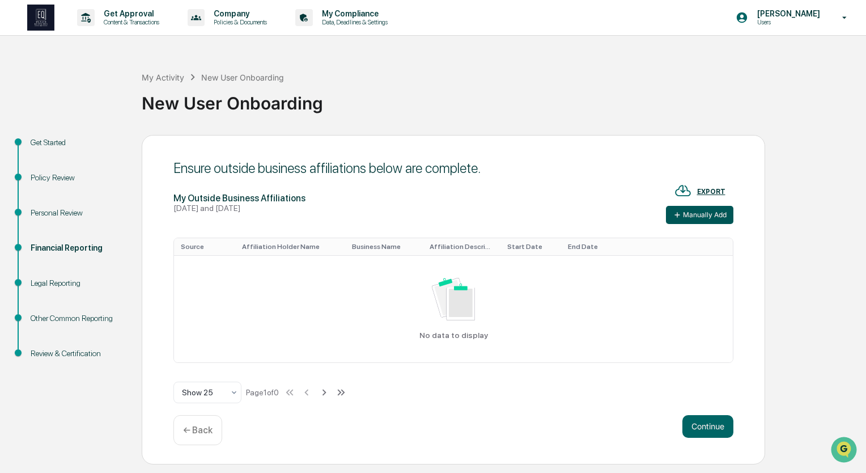
click at [697, 210] on button "Manually Add" at bounding box center [699, 215] width 67 height 18
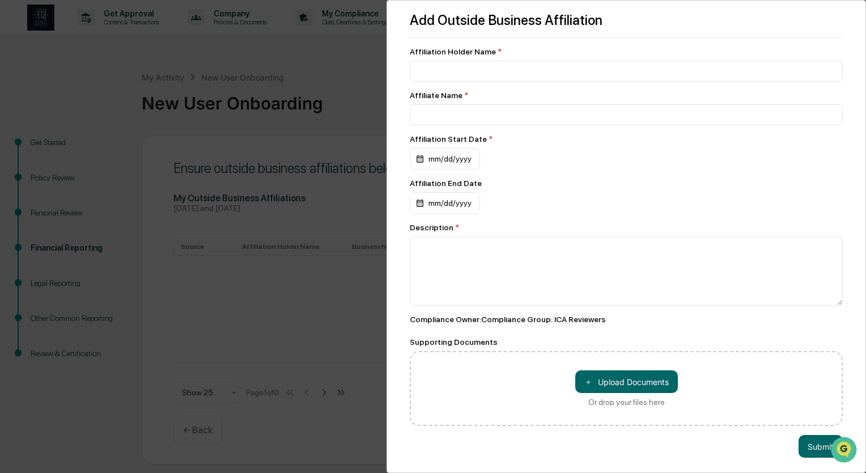
click at [351, 49] on div "Add Outside Business Affiliation Affiliation Holder Name * Affiliate Name * Aff…" at bounding box center [433, 236] width 866 height 473
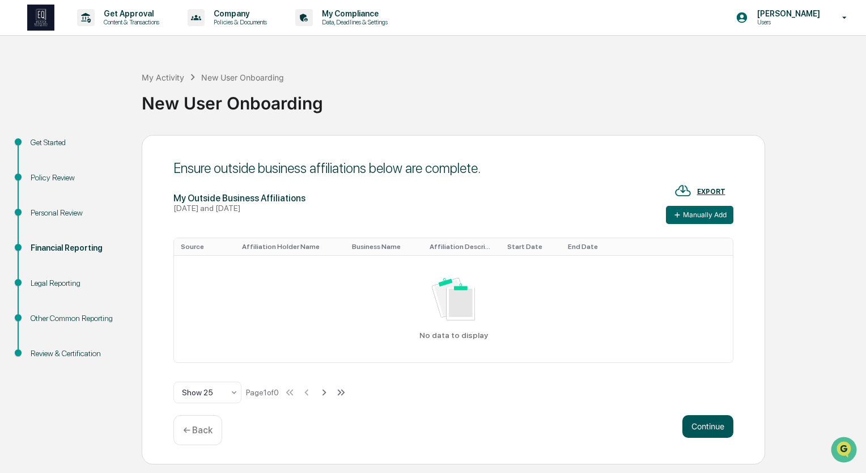
click at [701, 421] on button "Continue" at bounding box center [707, 426] width 51 height 23
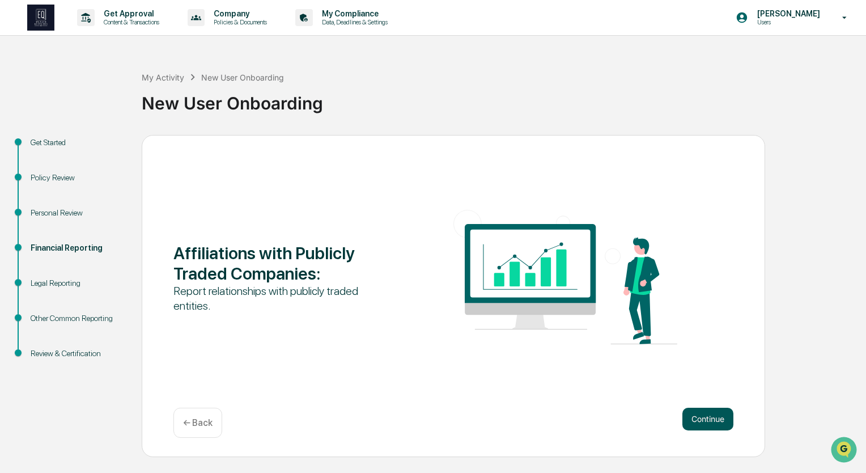
click at [707, 416] on button "Continue" at bounding box center [707, 418] width 51 height 23
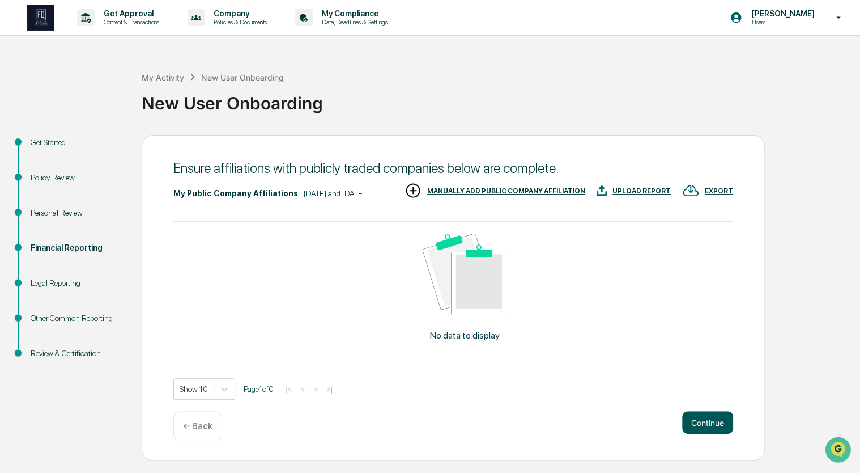
click at [694, 433] on button "Continue" at bounding box center [707, 422] width 51 height 23
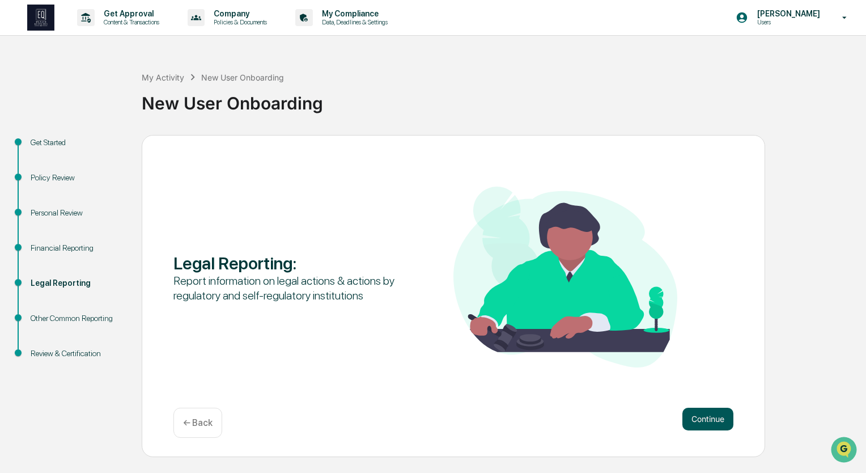
click at [702, 418] on button "Continue" at bounding box center [707, 418] width 51 height 23
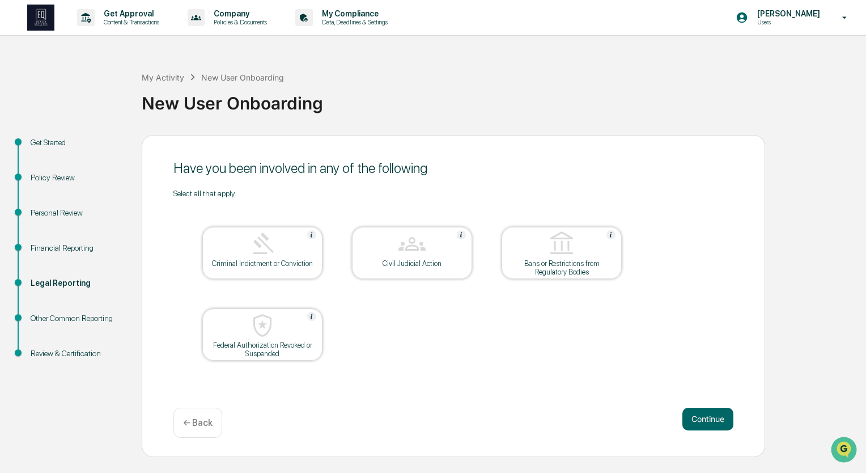
click at [702, 418] on button "Continue" at bounding box center [707, 418] width 51 height 23
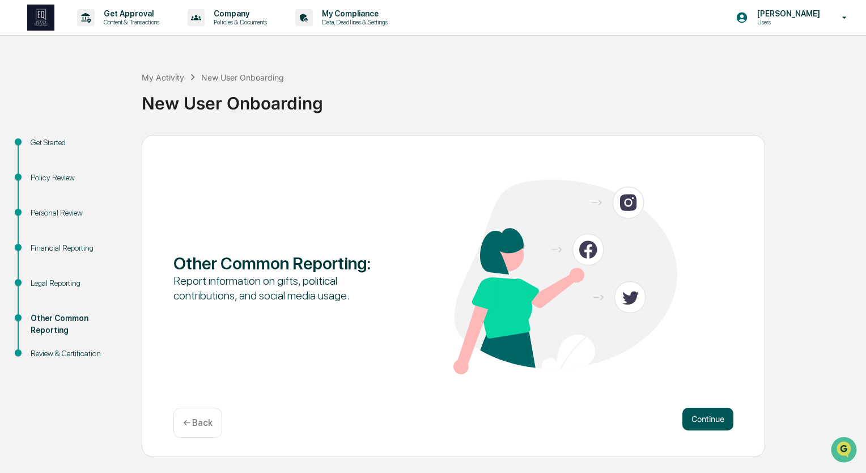
click at [702, 418] on button "Continue" at bounding box center [707, 418] width 51 height 23
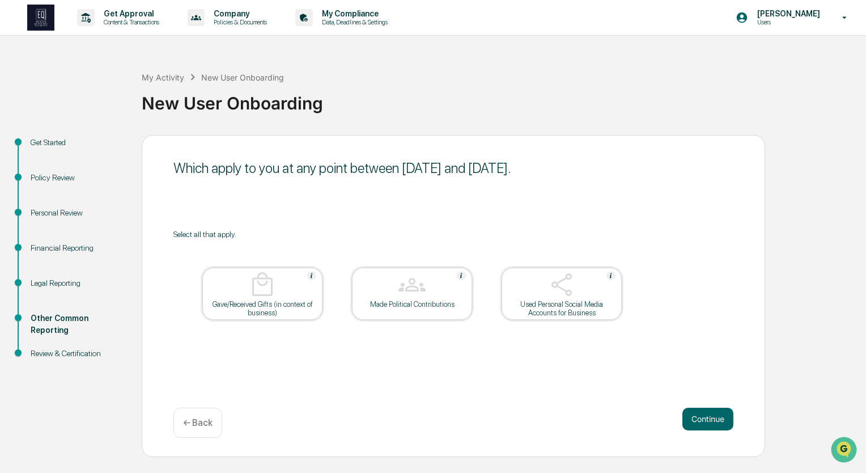
click at [566, 289] on img at bounding box center [561, 284] width 27 height 27
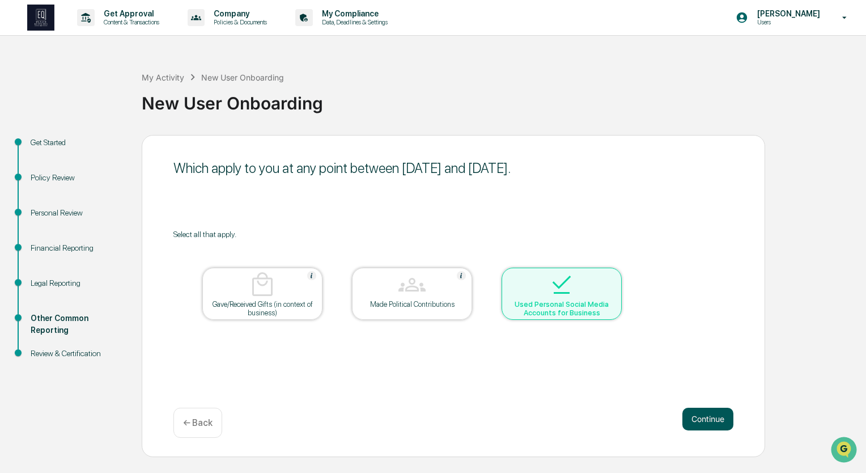
click at [703, 414] on button "Continue" at bounding box center [707, 418] width 51 height 23
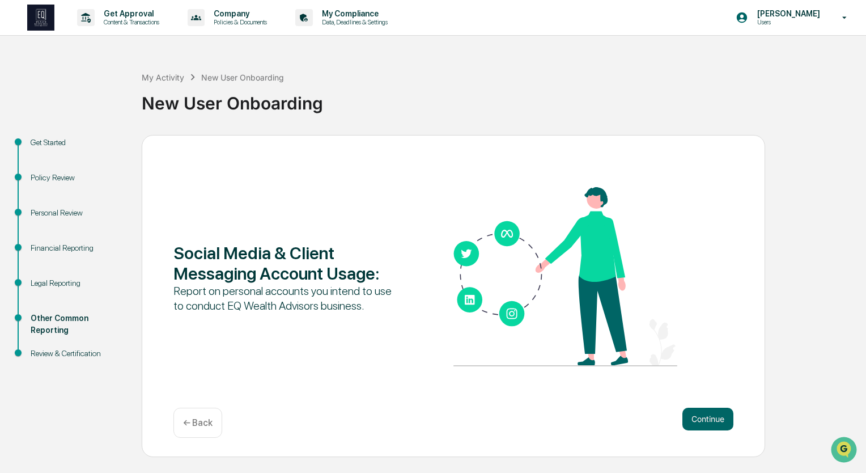
click at [203, 411] on div "← Back" at bounding box center [197, 422] width 49 height 30
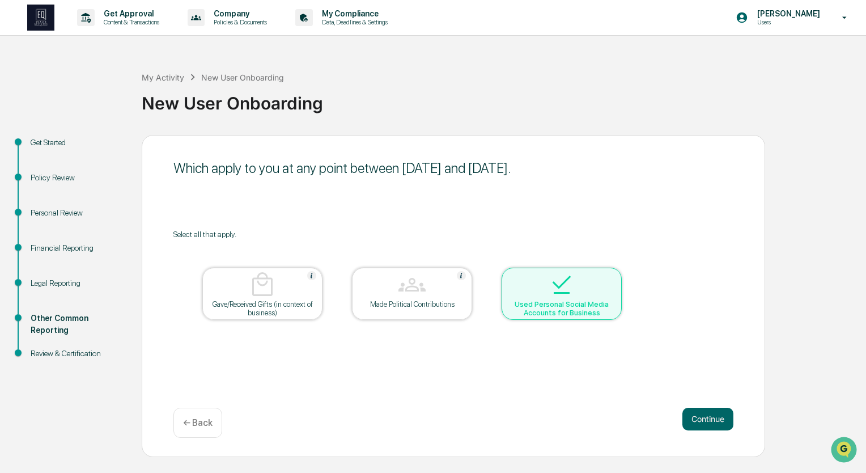
click at [593, 295] on div at bounding box center [561, 285] width 113 height 29
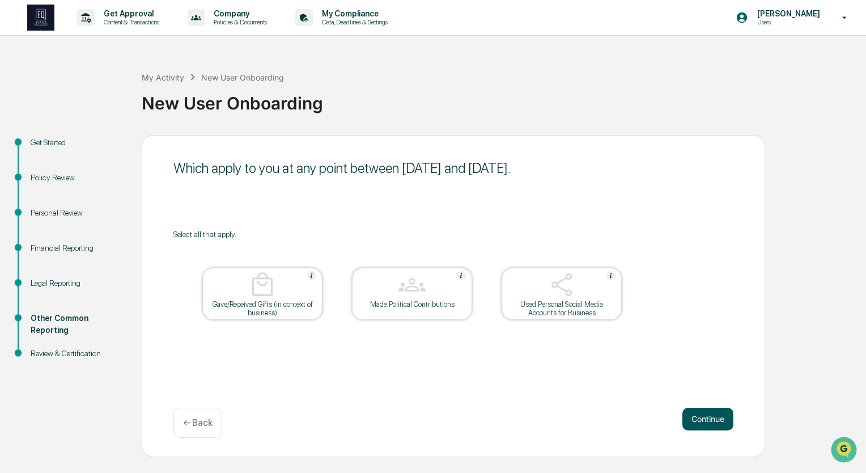
click at [706, 415] on button "Continue" at bounding box center [707, 418] width 51 height 23
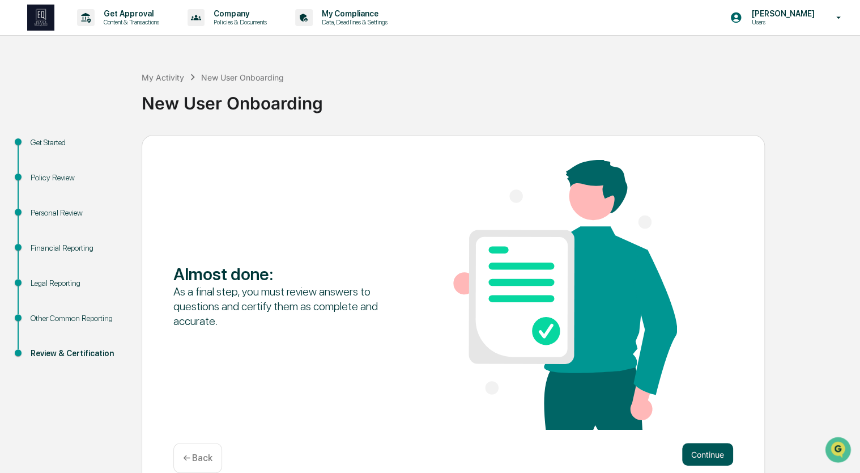
click at [698, 450] on button "Continue" at bounding box center [707, 454] width 51 height 23
